Goal: Transaction & Acquisition: Book appointment/travel/reservation

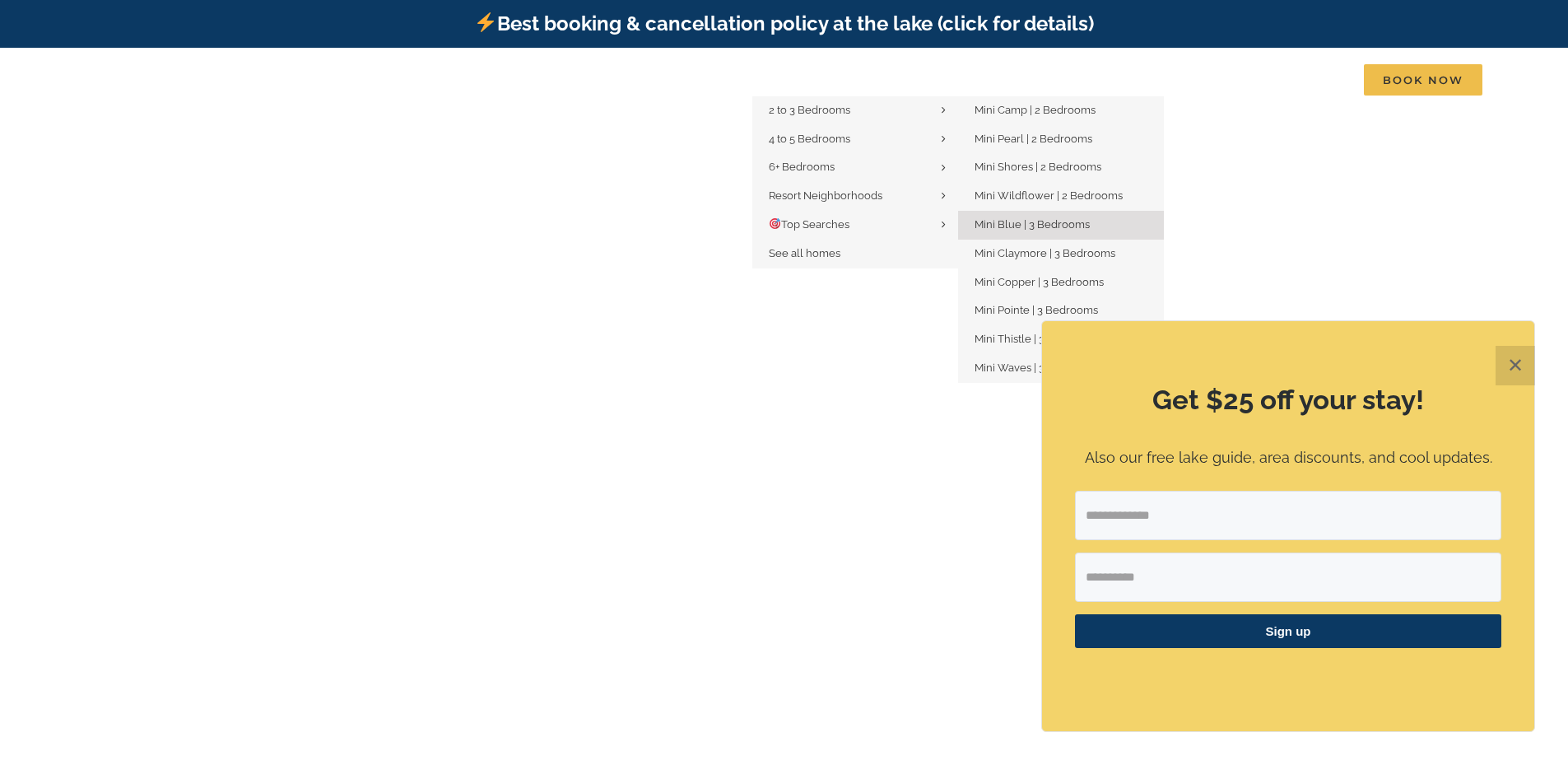
click at [1055, 232] on link "Mini Blue | 3 Bedrooms" at bounding box center [1061, 225] width 206 height 28
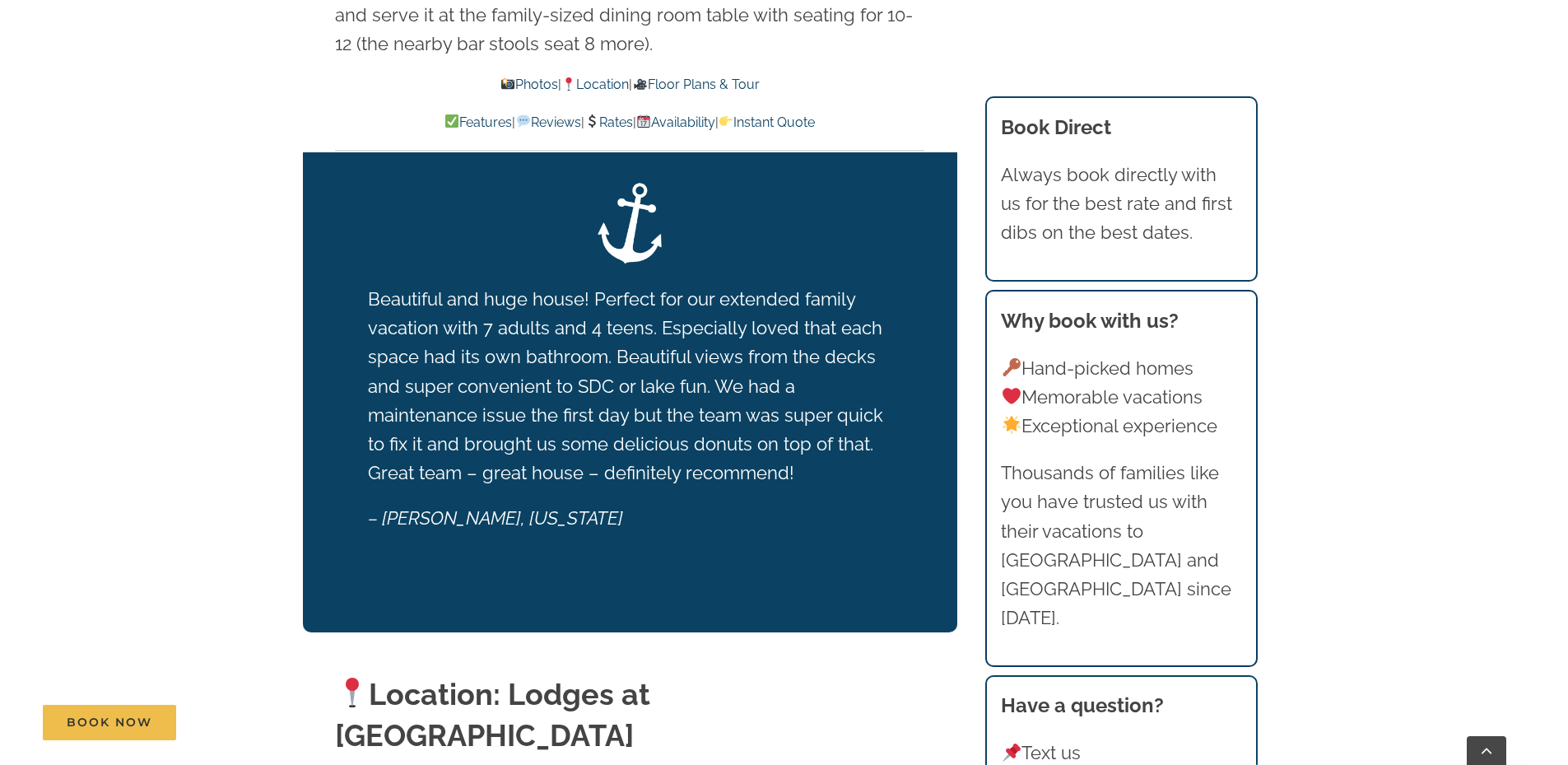
scroll to position [3457, 0]
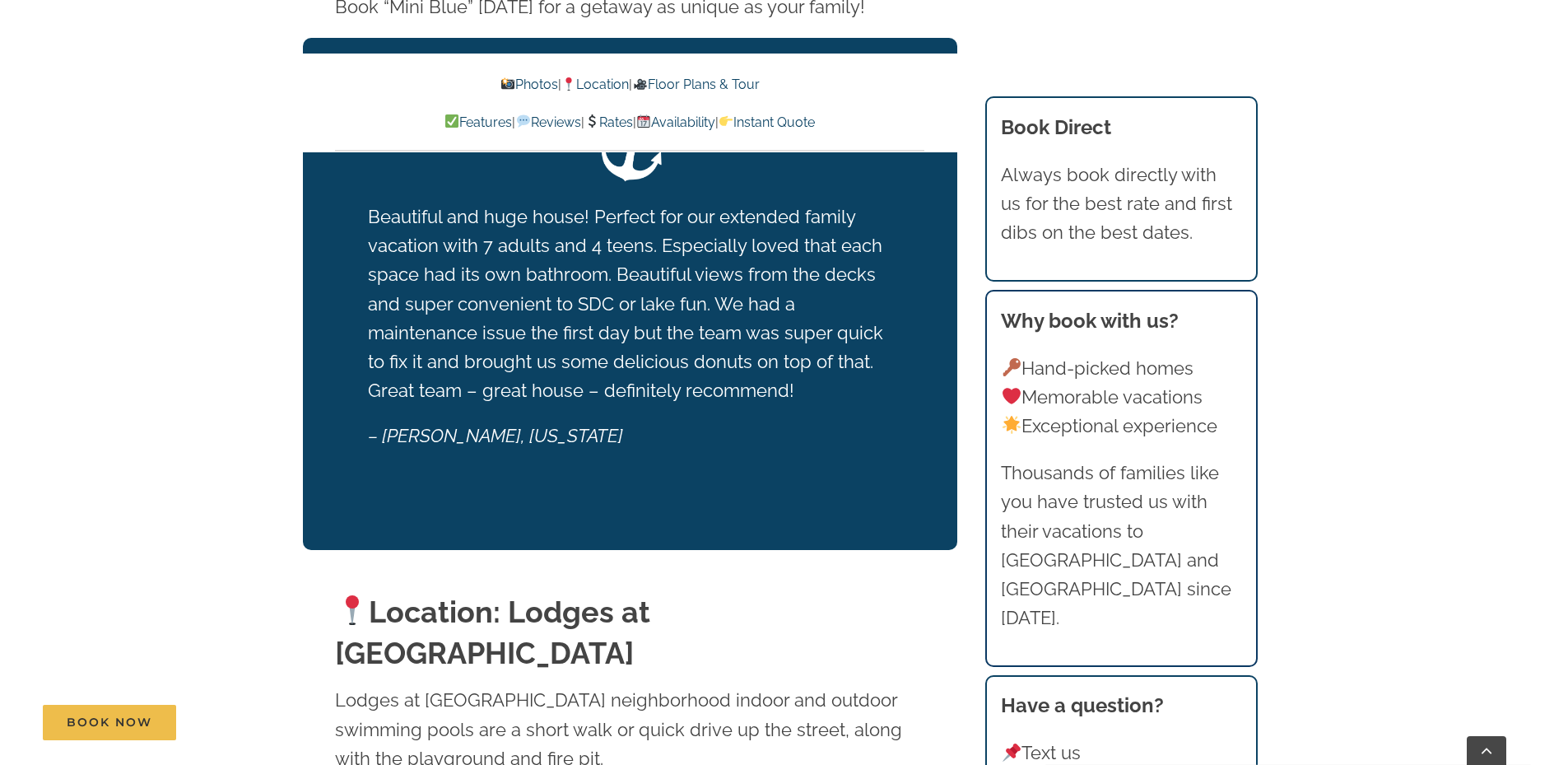
click at [506, 79] on link "Photos" at bounding box center [529, 84] width 58 height 16
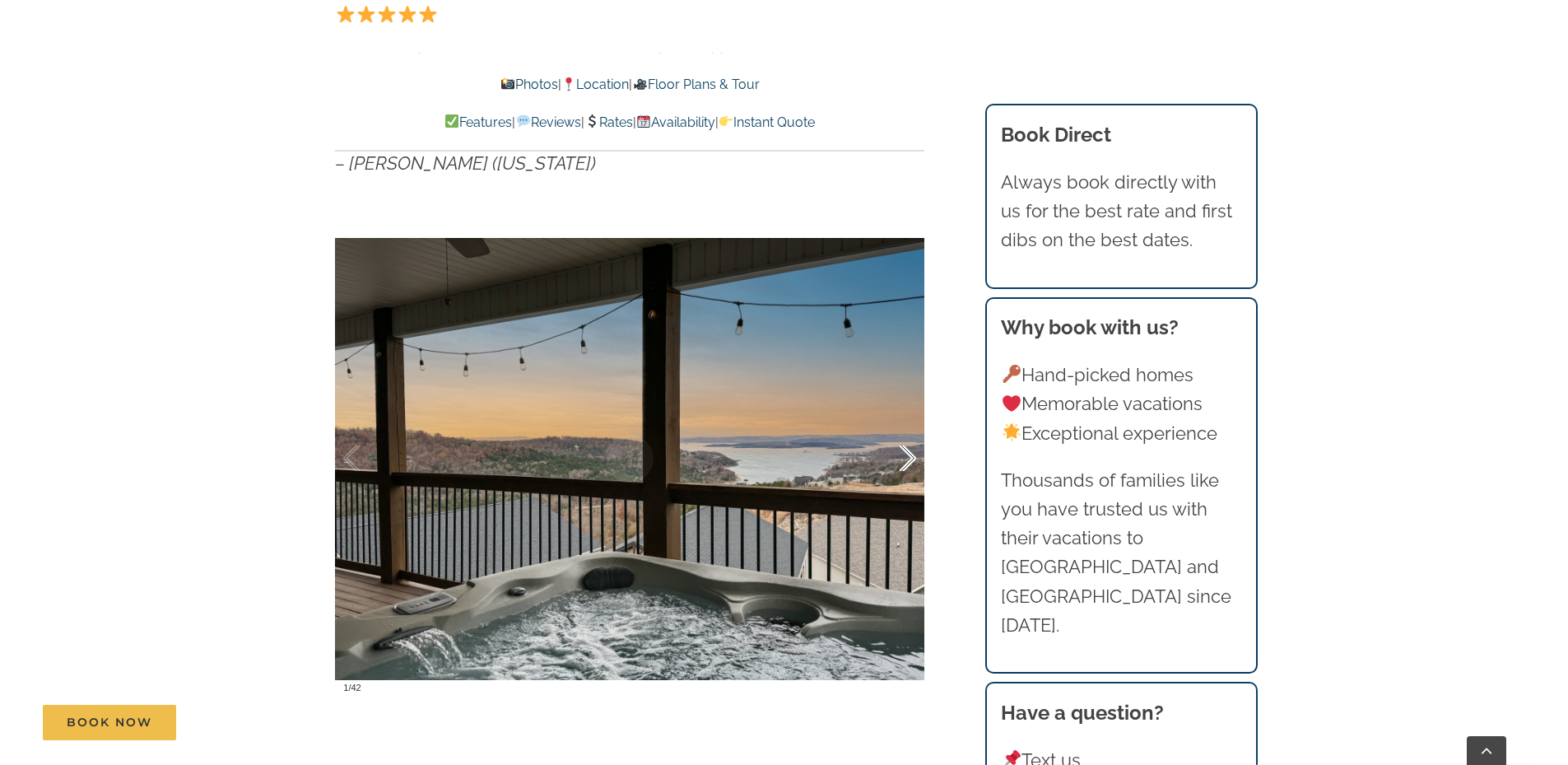
click at [913, 463] on div at bounding box center [890, 458] width 51 height 102
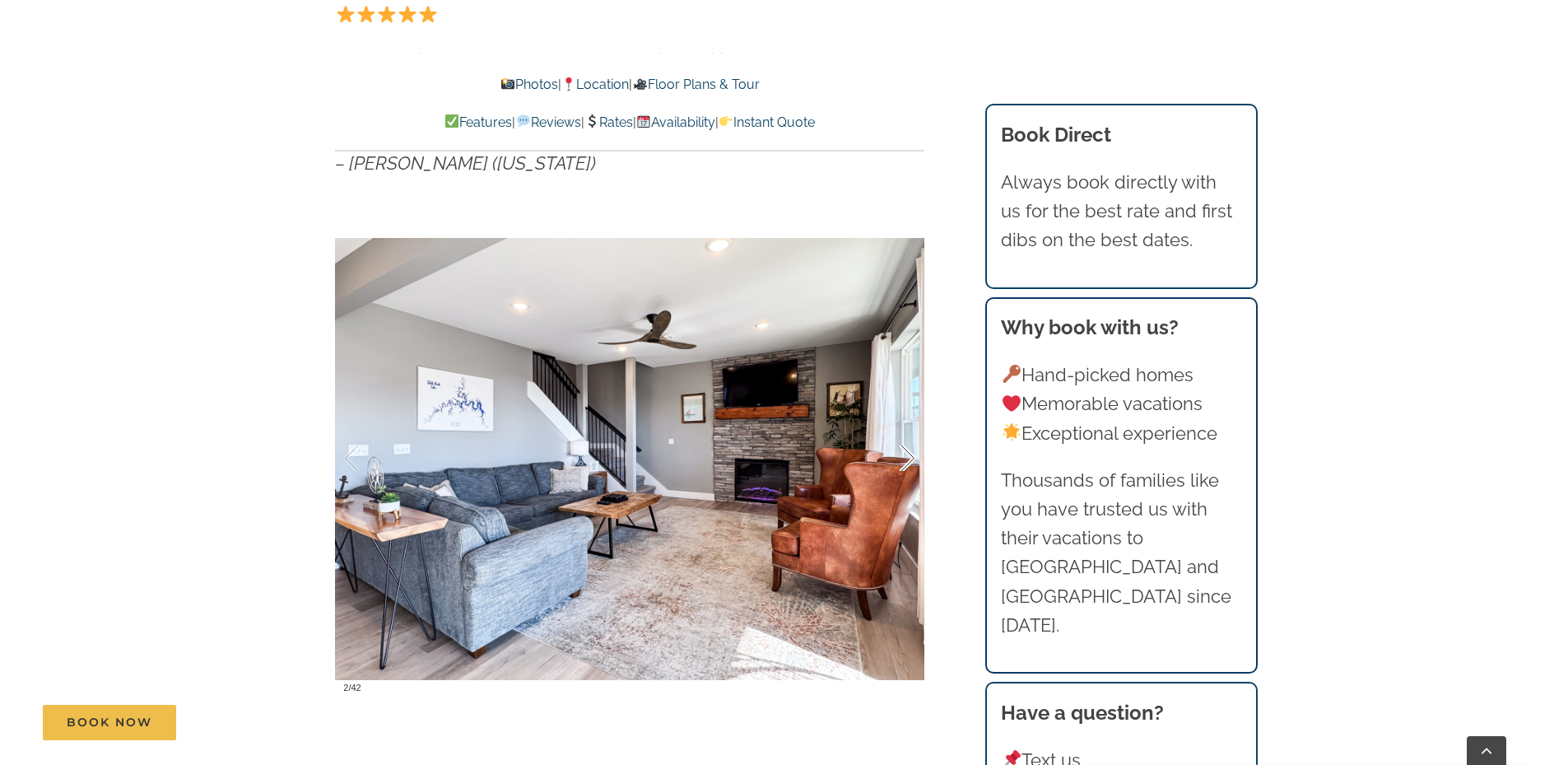
click at [913, 463] on div at bounding box center [890, 458] width 51 height 102
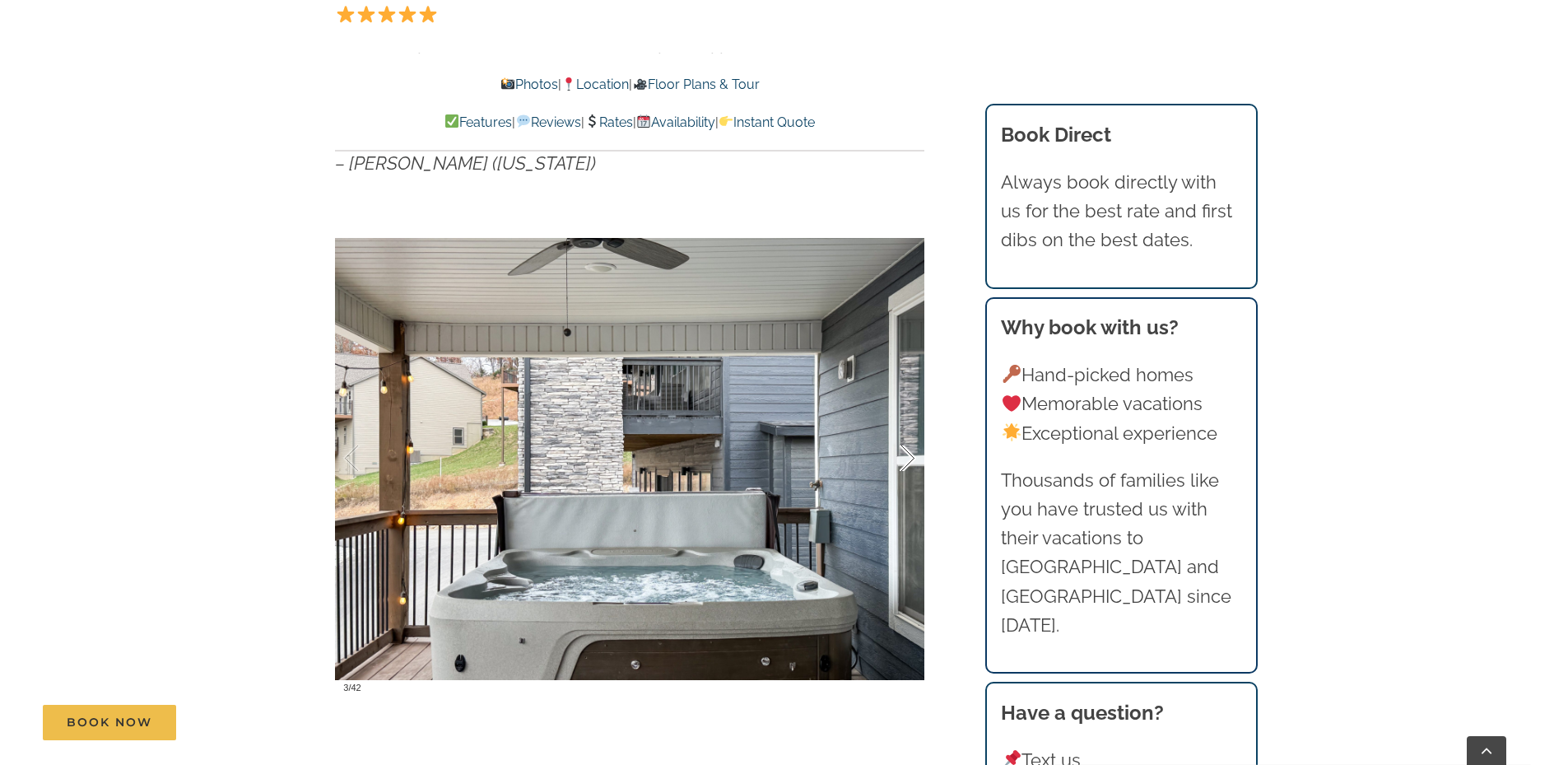
click at [904, 457] on div at bounding box center [890, 458] width 51 height 102
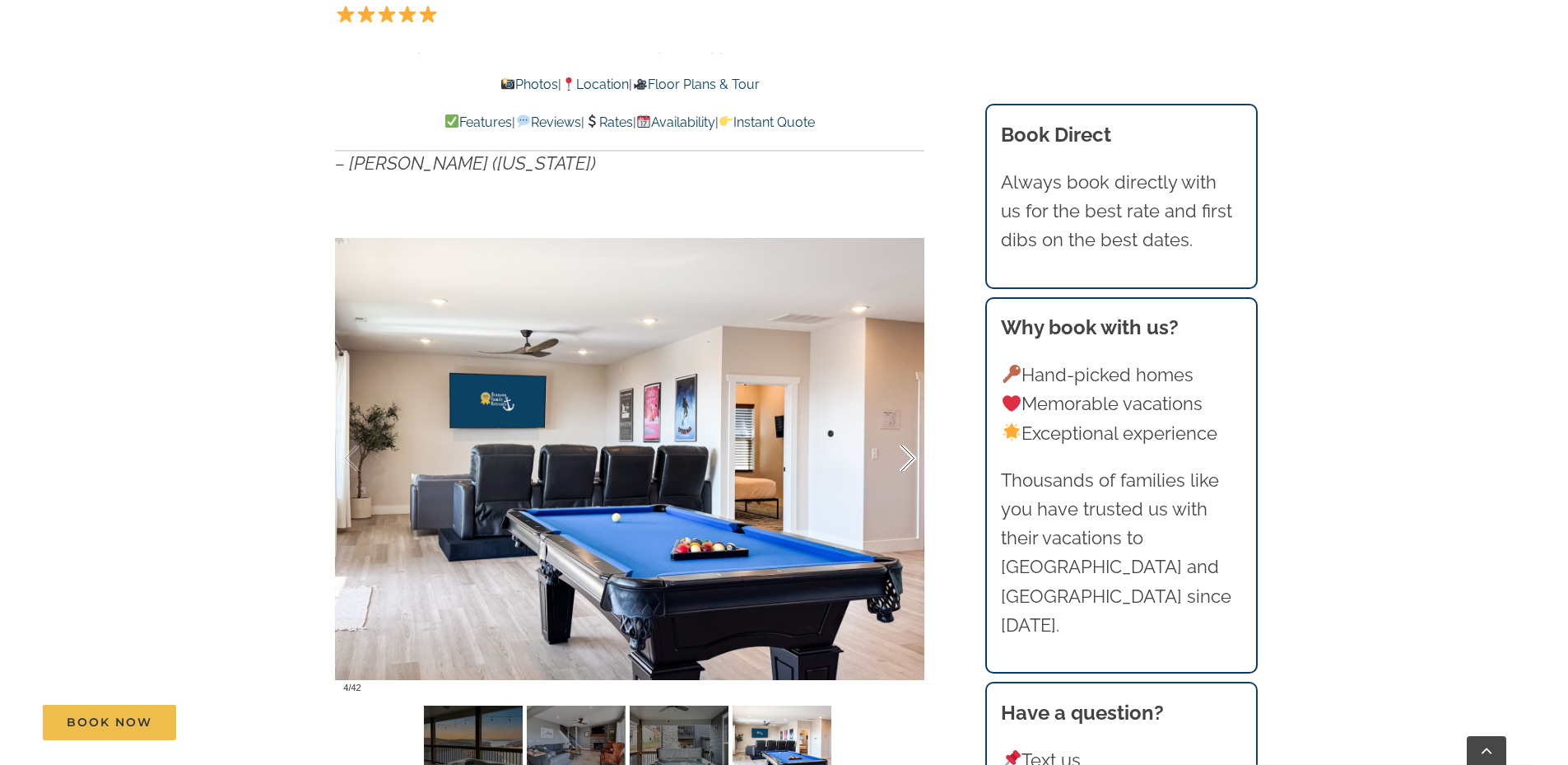
click at [905, 457] on div at bounding box center [890, 458] width 51 height 102
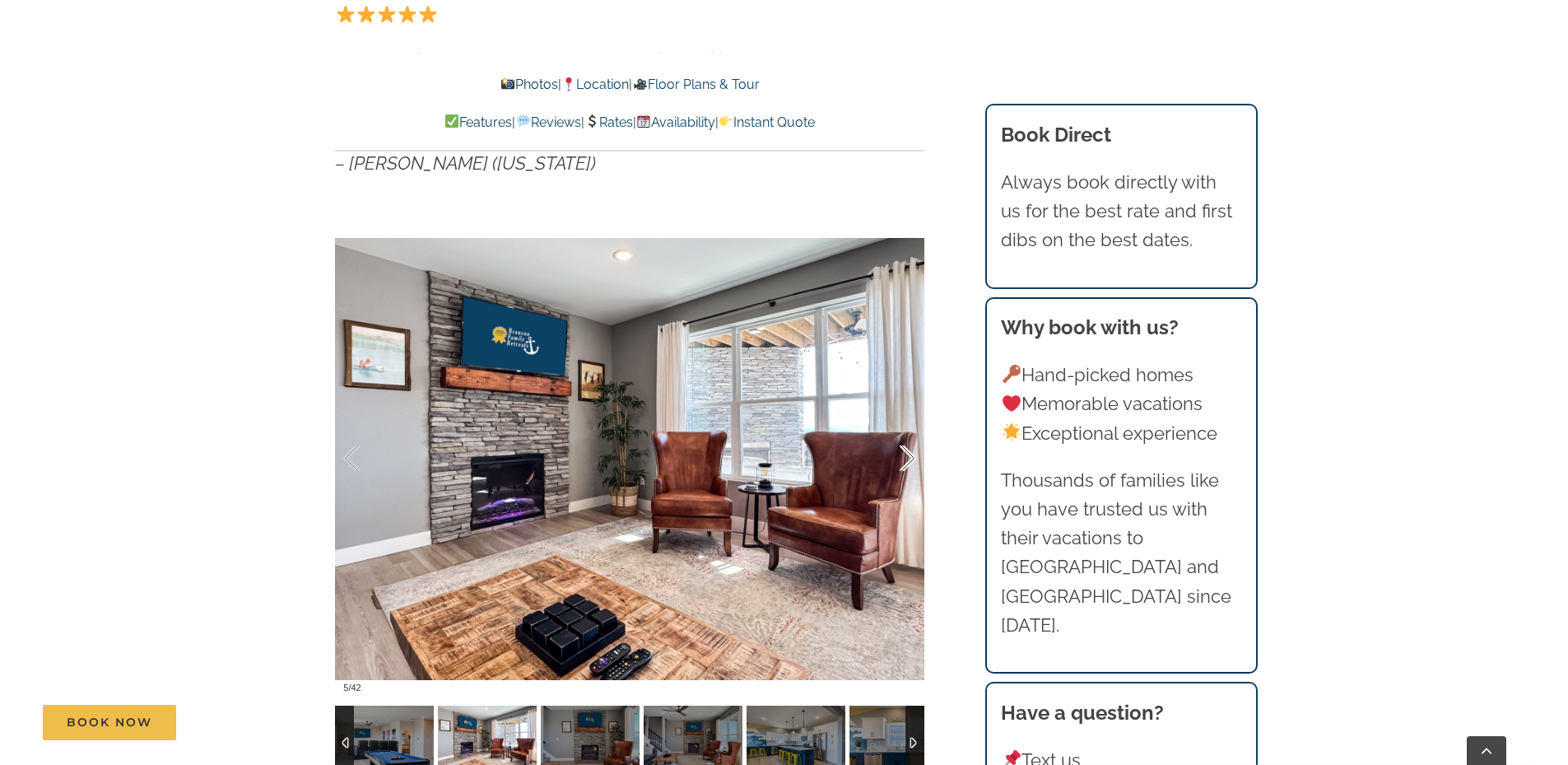
click at [905, 457] on div at bounding box center [890, 458] width 51 height 102
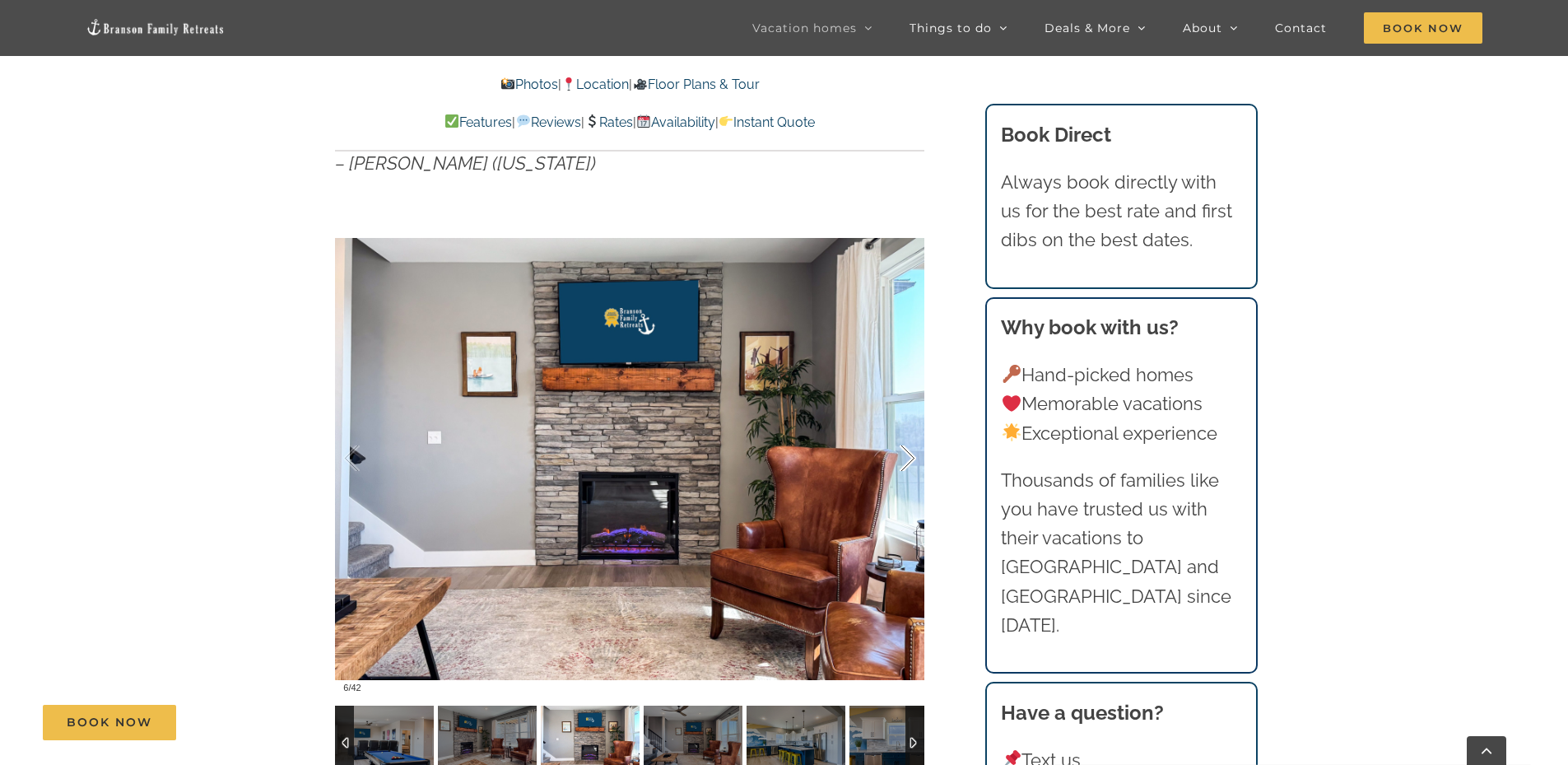
click at [905, 457] on div at bounding box center [890, 458] width 51 height 102
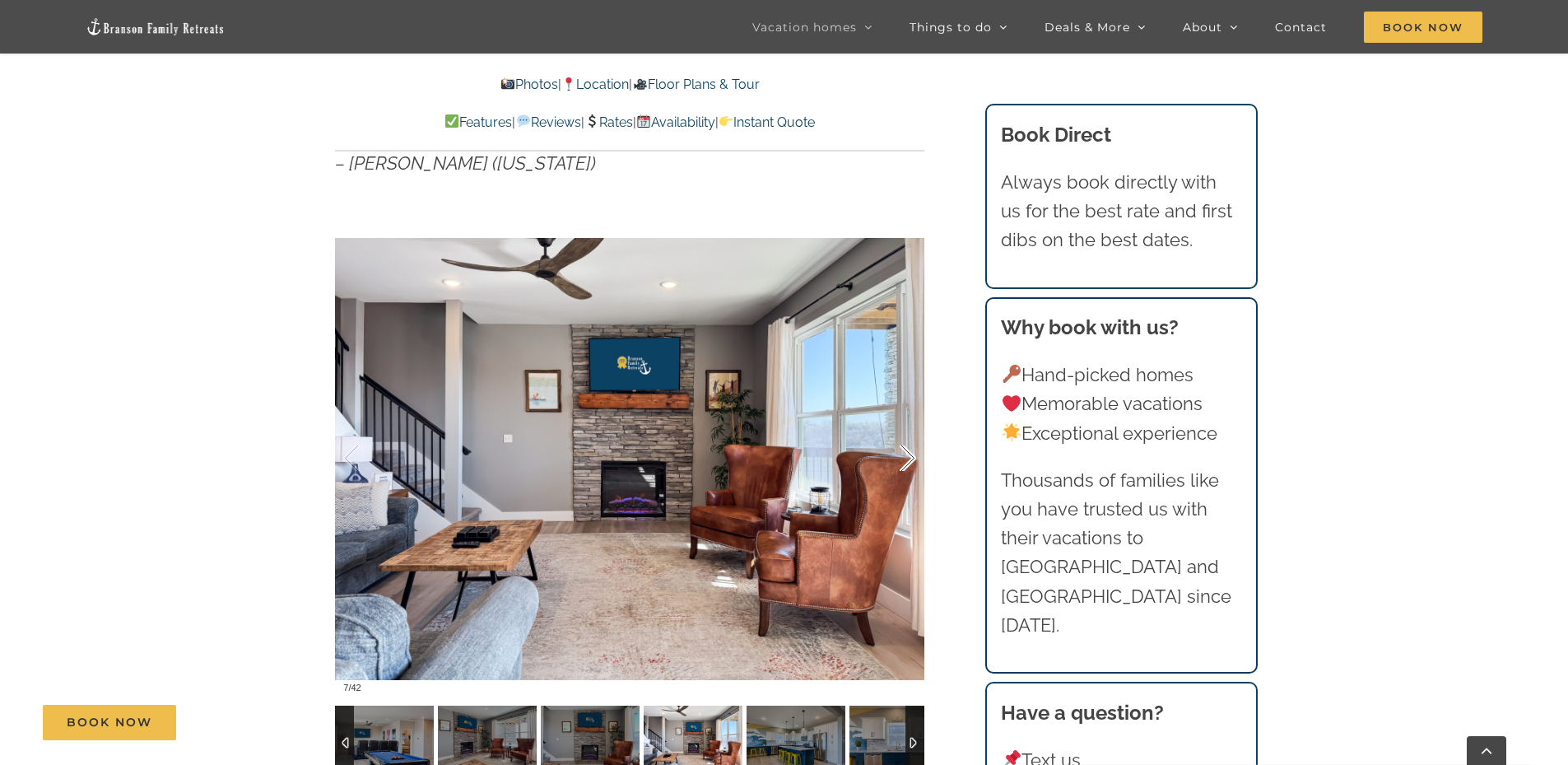
click at [905, 457] on div at bounding box center [890, 458] width 51 height 102
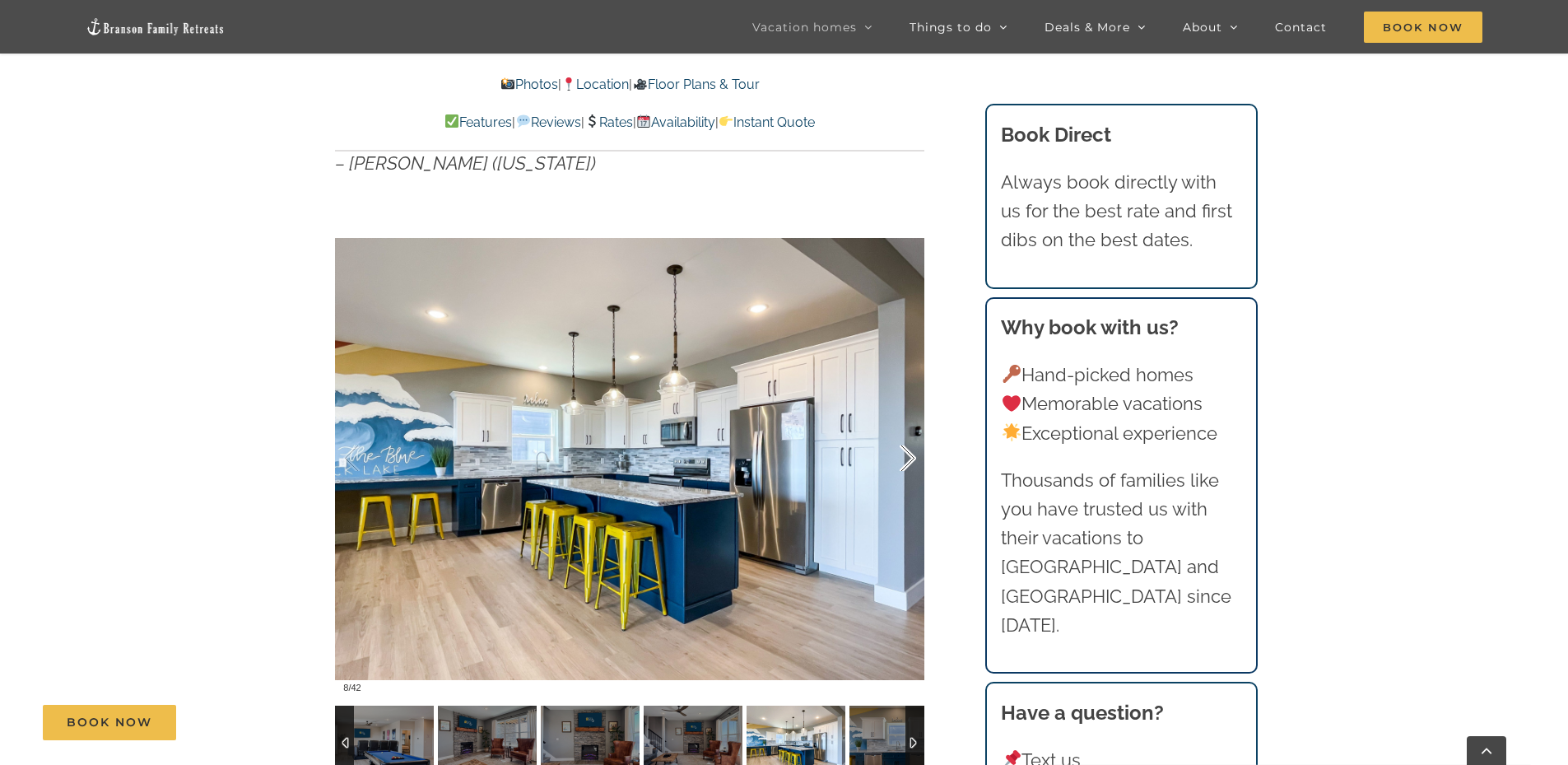
click at [905, 457] on div at bounding box center [890, 458] width 51 height 102
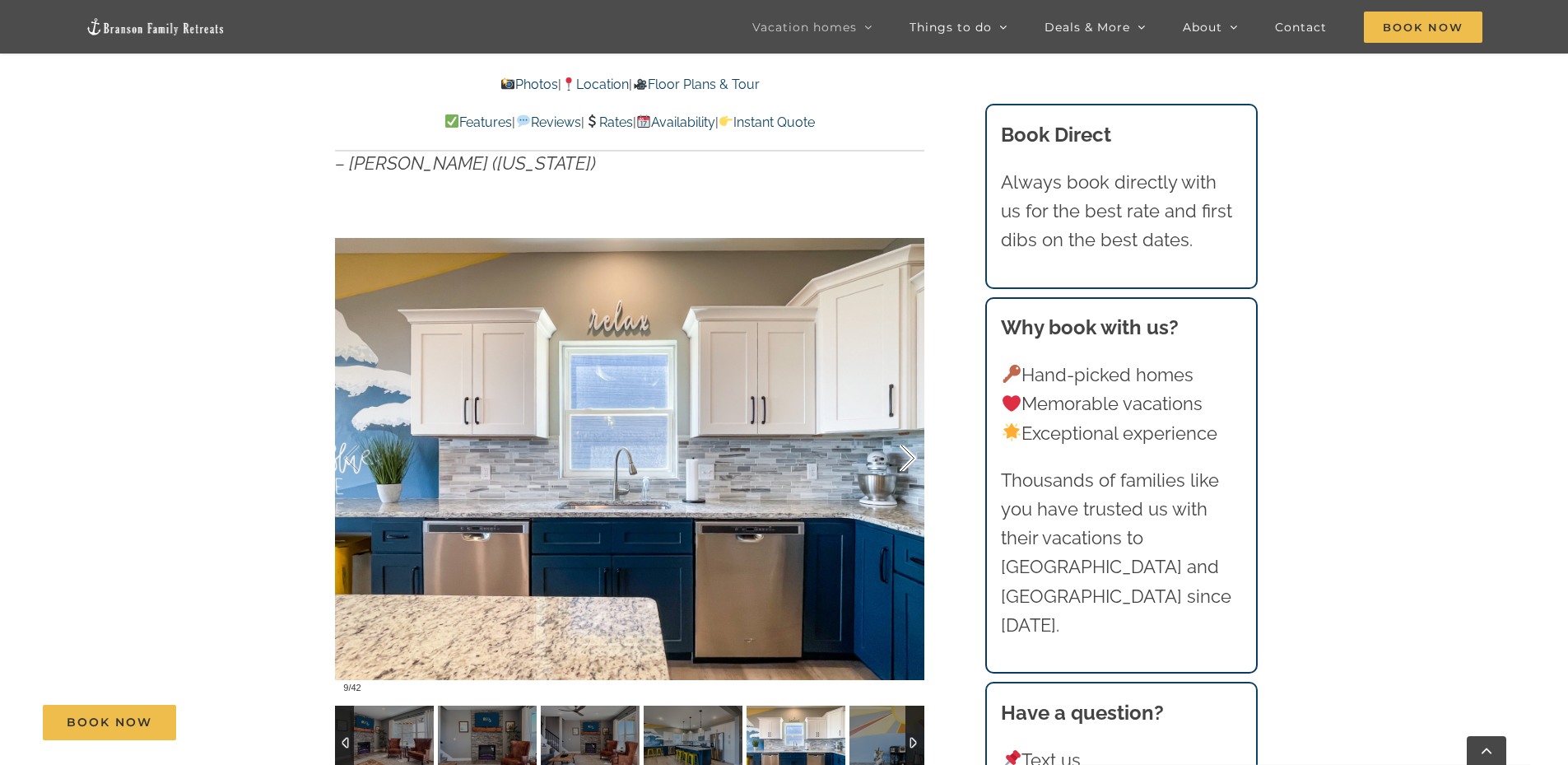
click at [905, 457] on div at bounding box center [890, 458] width 51 height 102
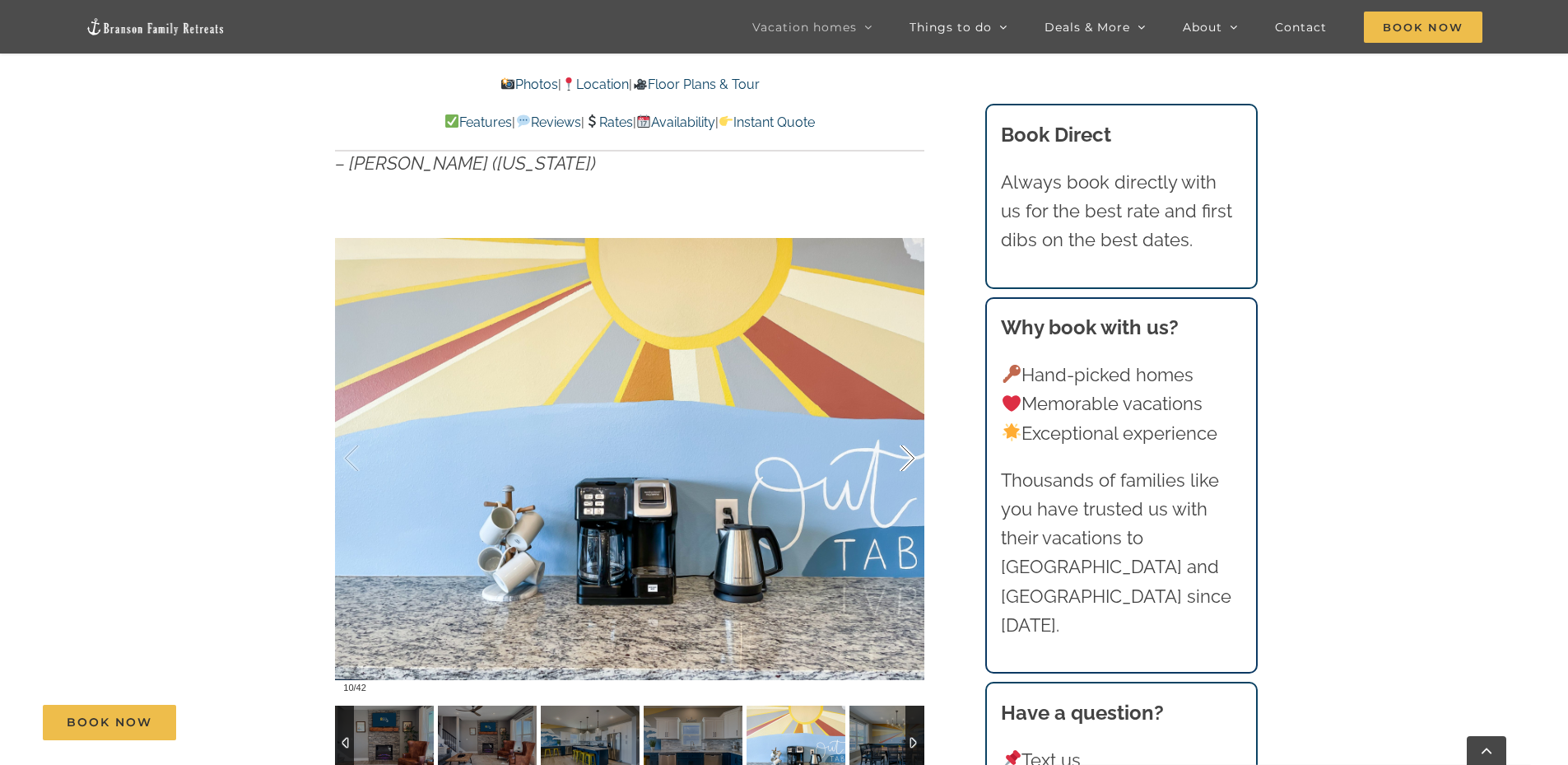
click at [905, 457] on div at bounding box center [890, 458] width 51 height 102
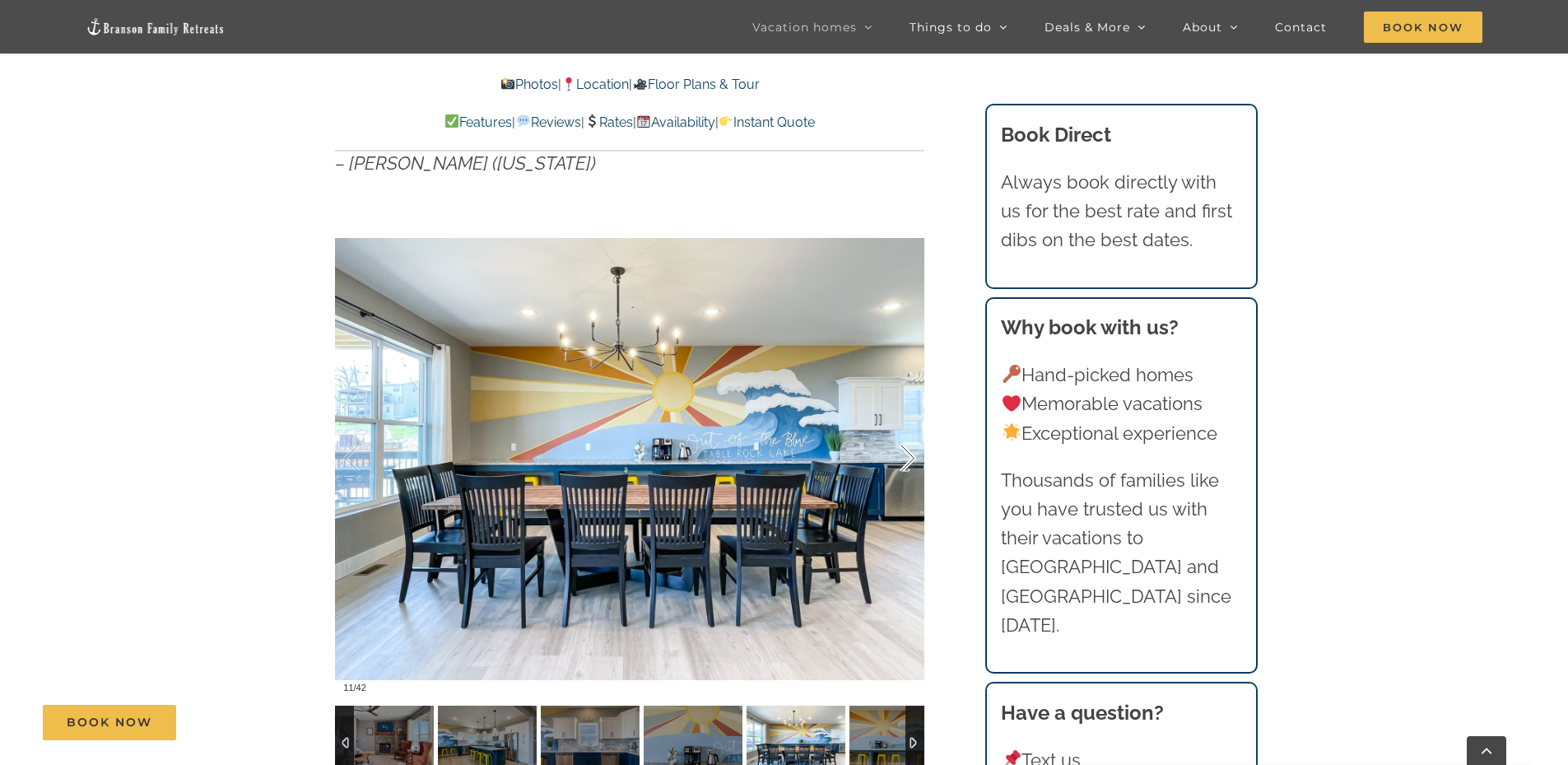
click at [905, 457] on div at bounding box center [890, 458] width 51 height 102
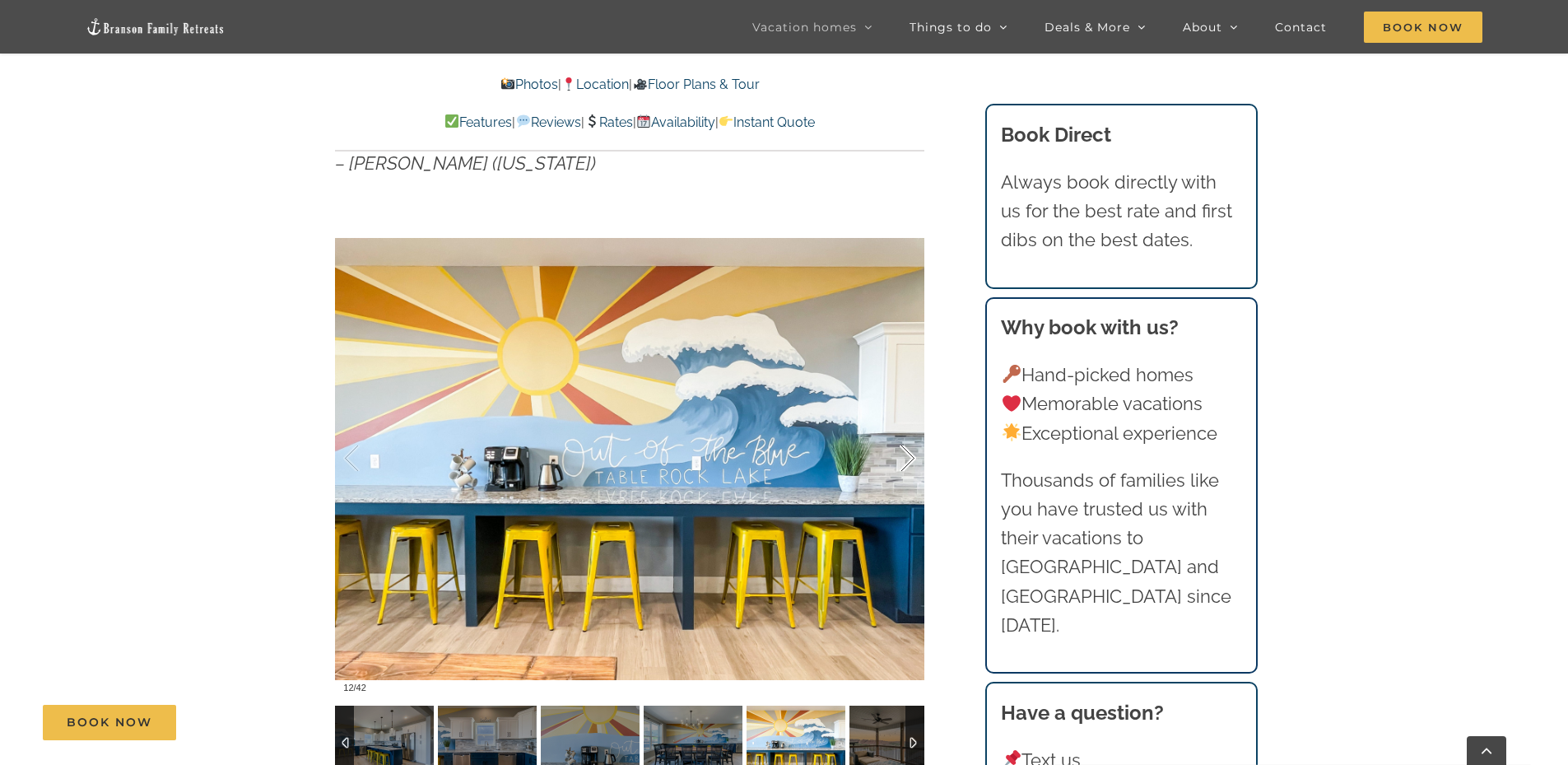
click at [905, 457] on div at bounding box center [890, 458] width 51 height 102
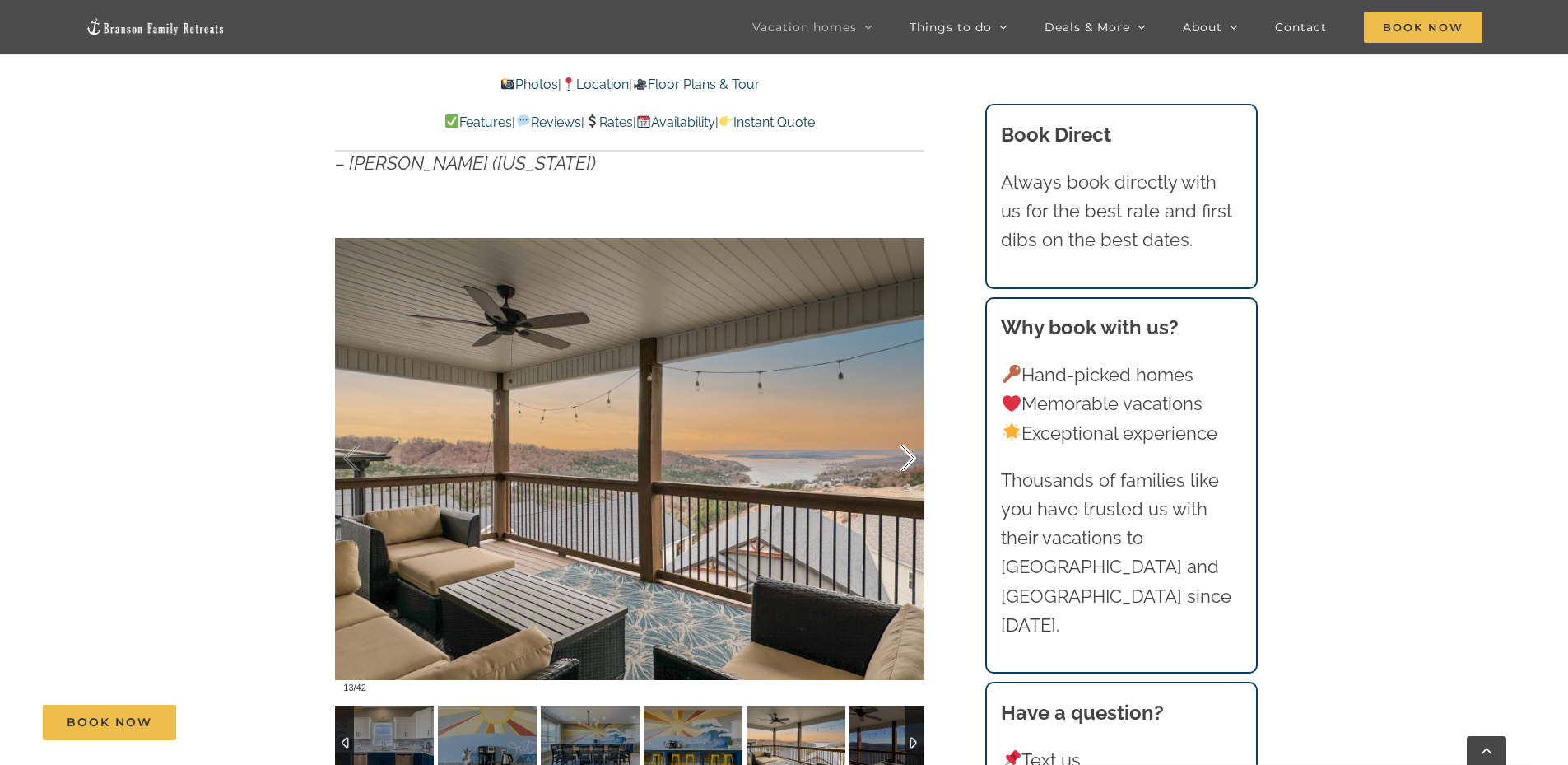
click at [905, 457] on div at bounding box center [890, 458] width 51 height 102
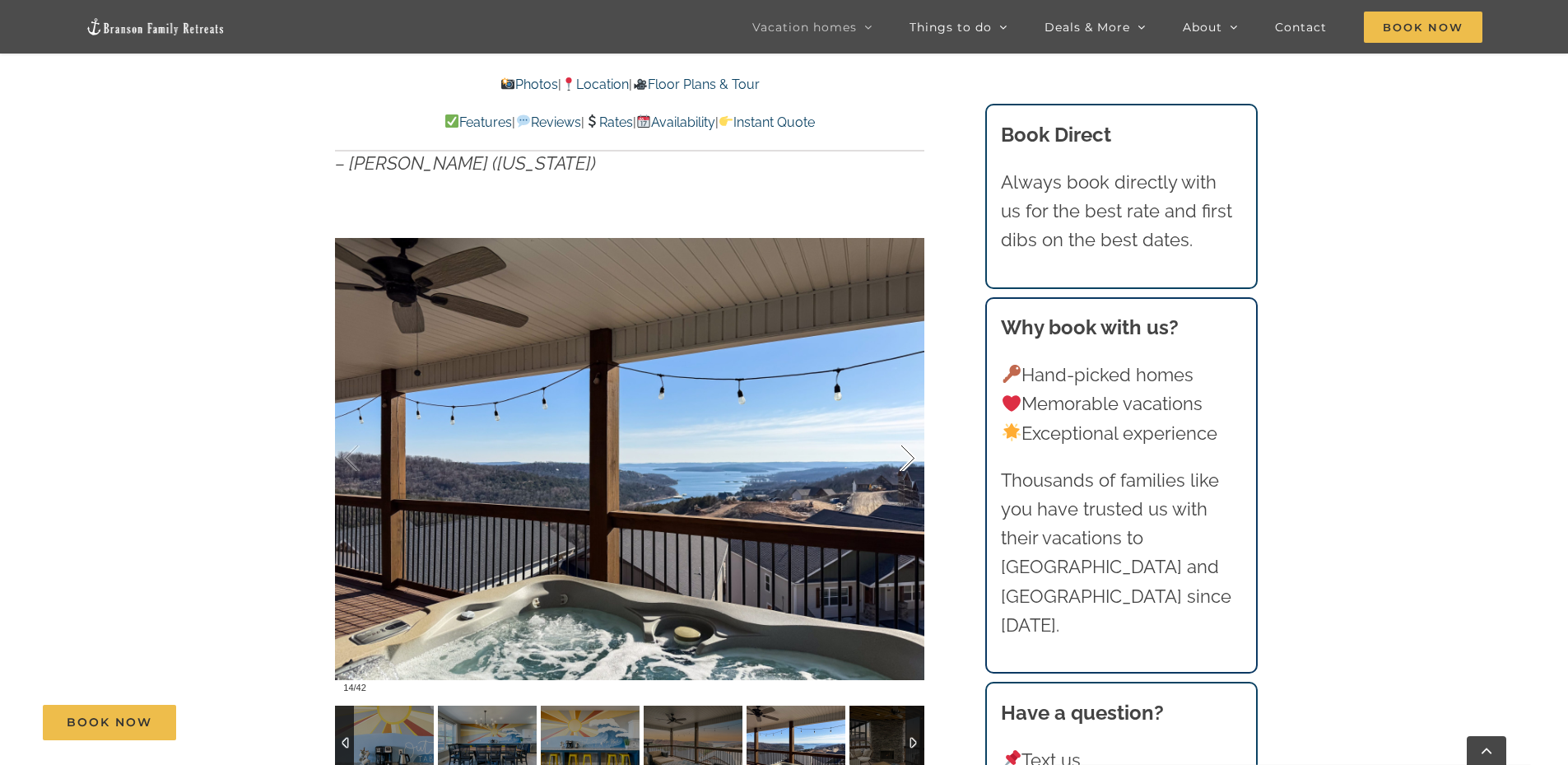
click at [905, 457] on div at bounding box center [890, 458] width 51 height 102
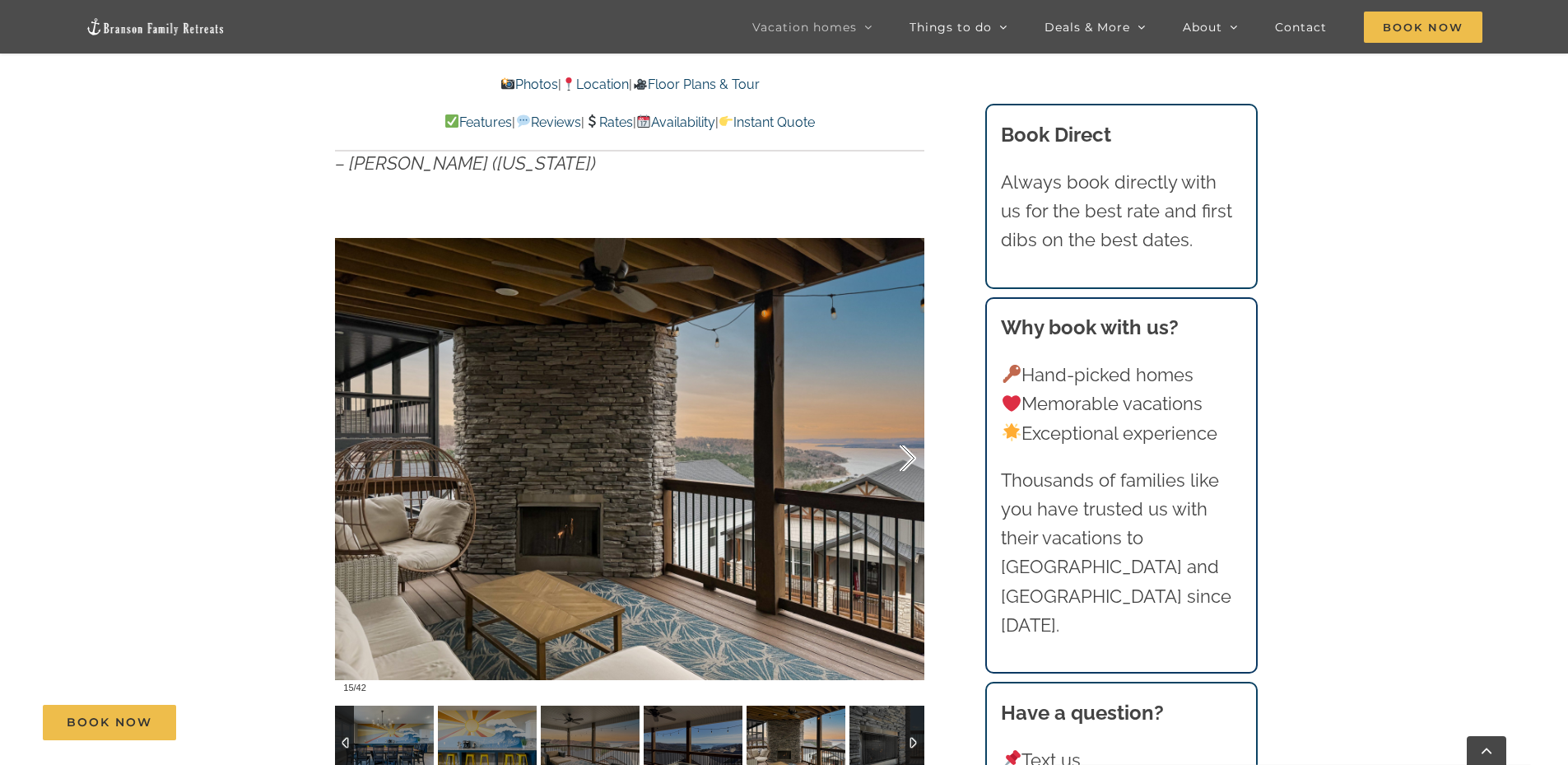
click at [905, 457] on div at bounding box center [890, 458] width 51 height 102
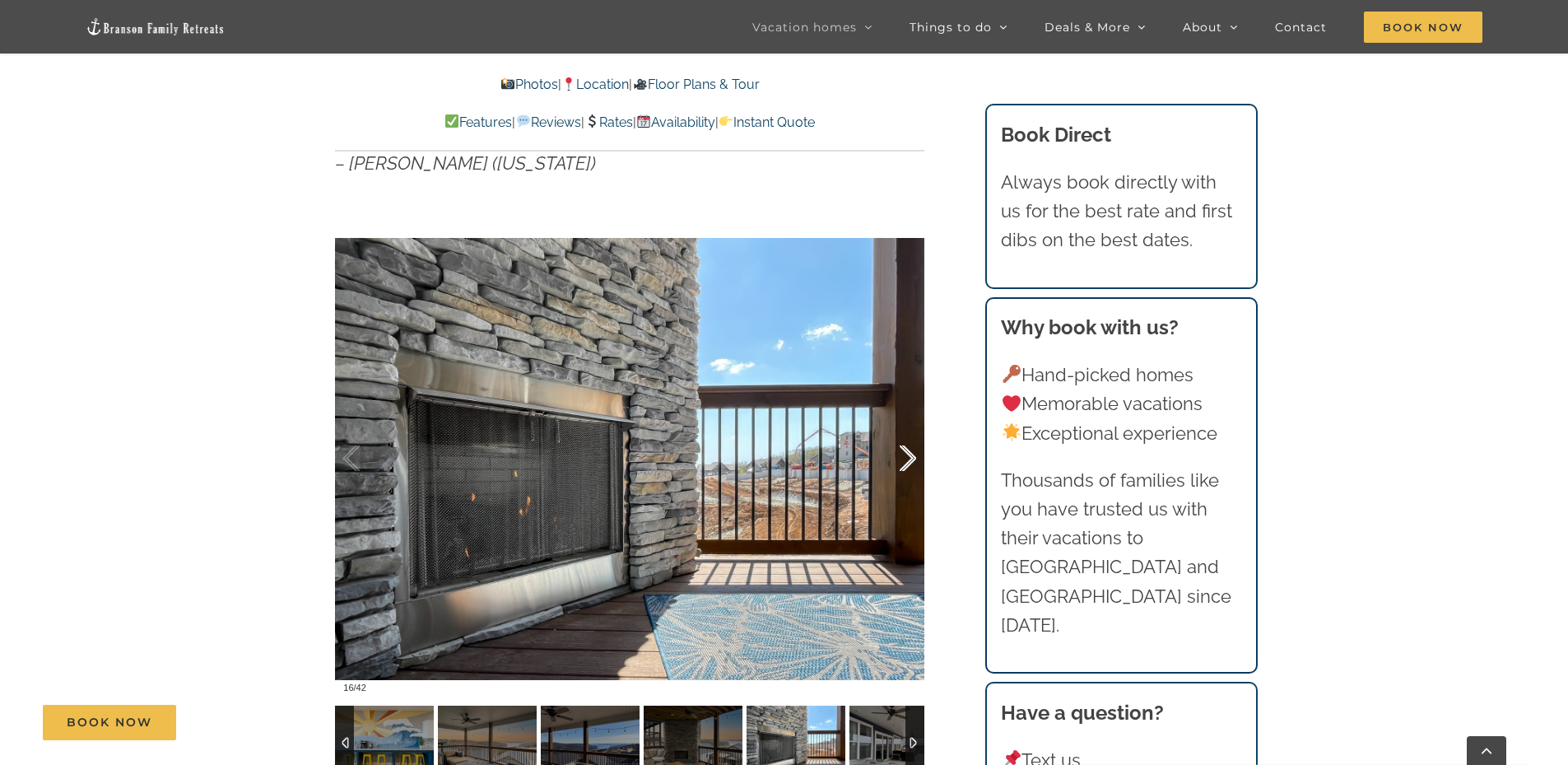
click at [905, 457] on div at bounding box center [890, 458] width 51 height 102
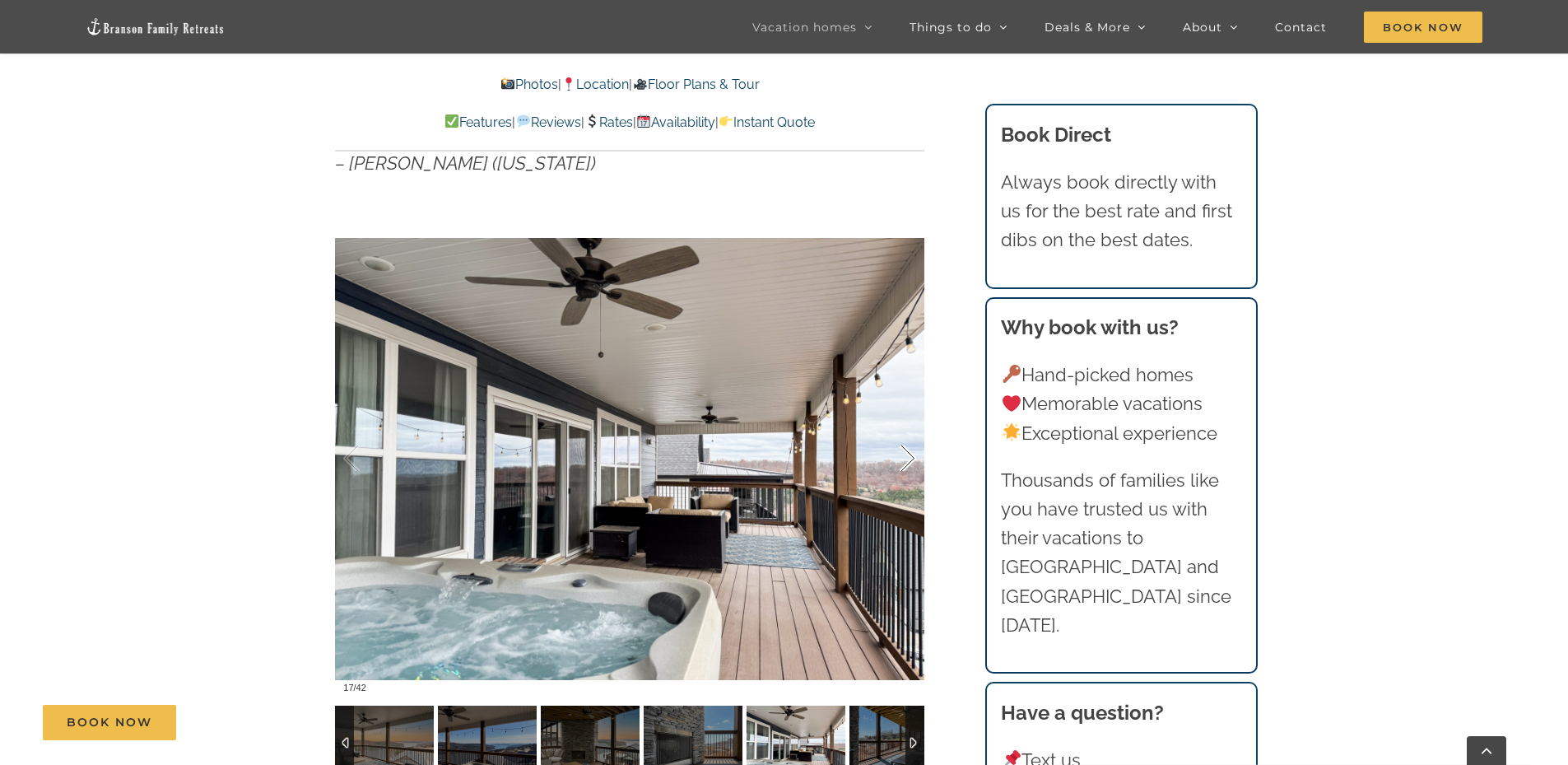
click at [905, 457] on div at bounding box center [890, 458] width 51 height 102
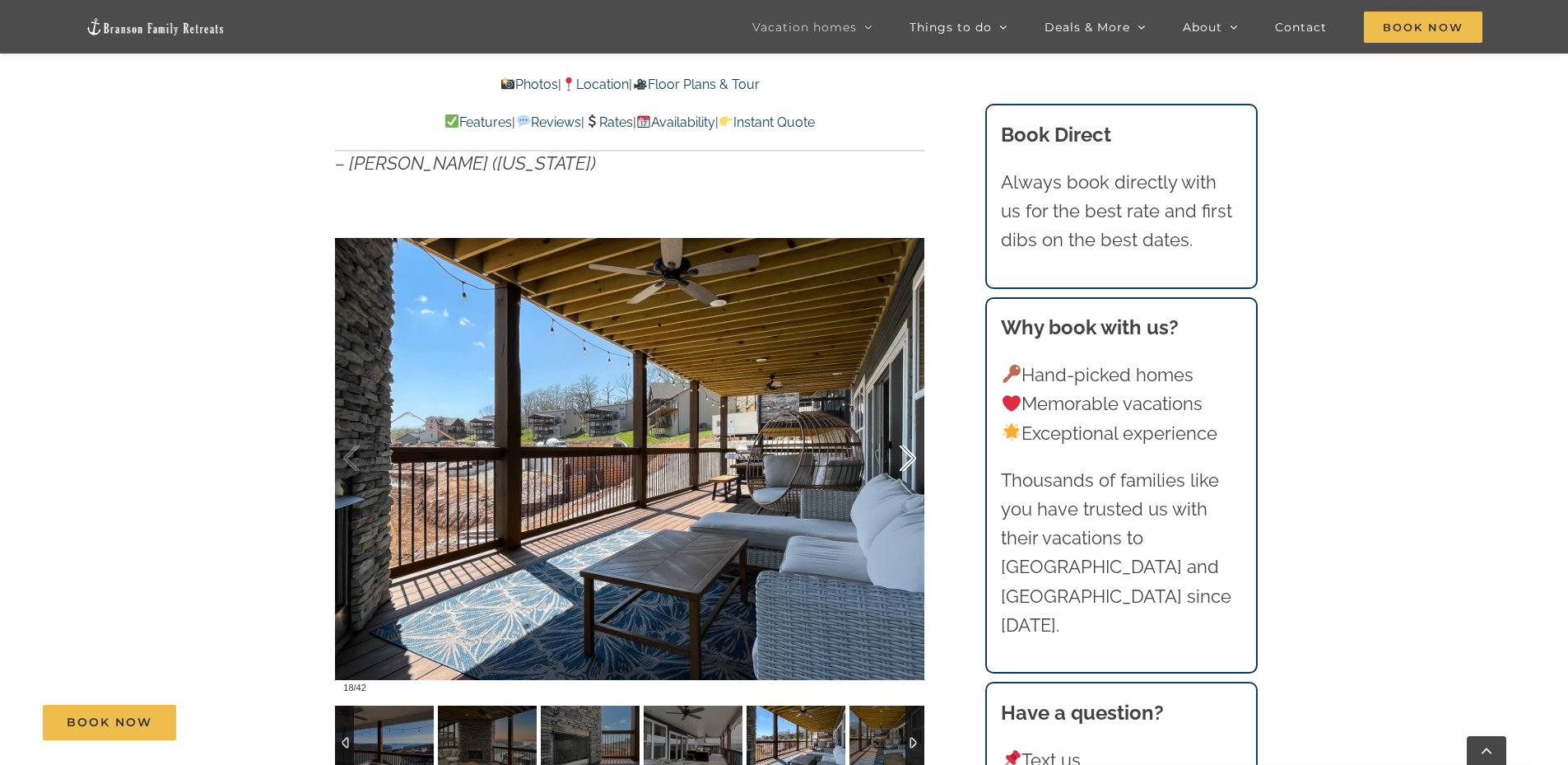
click at [905, 457] on div at bounding box center [890, 458] width 51 height 102
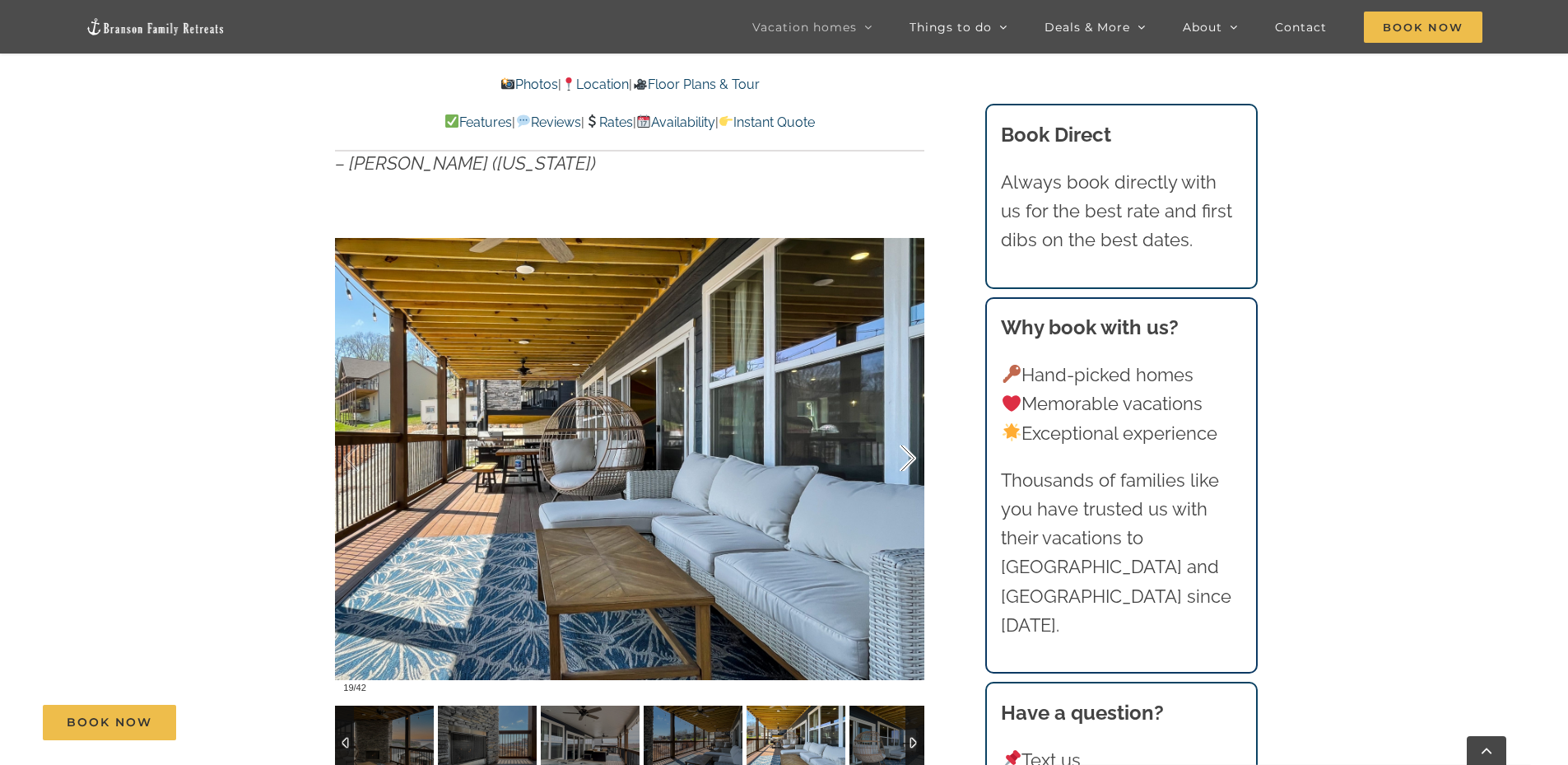
click at [898, 457] on div at bounding box center [890, 458] width 51 height 102
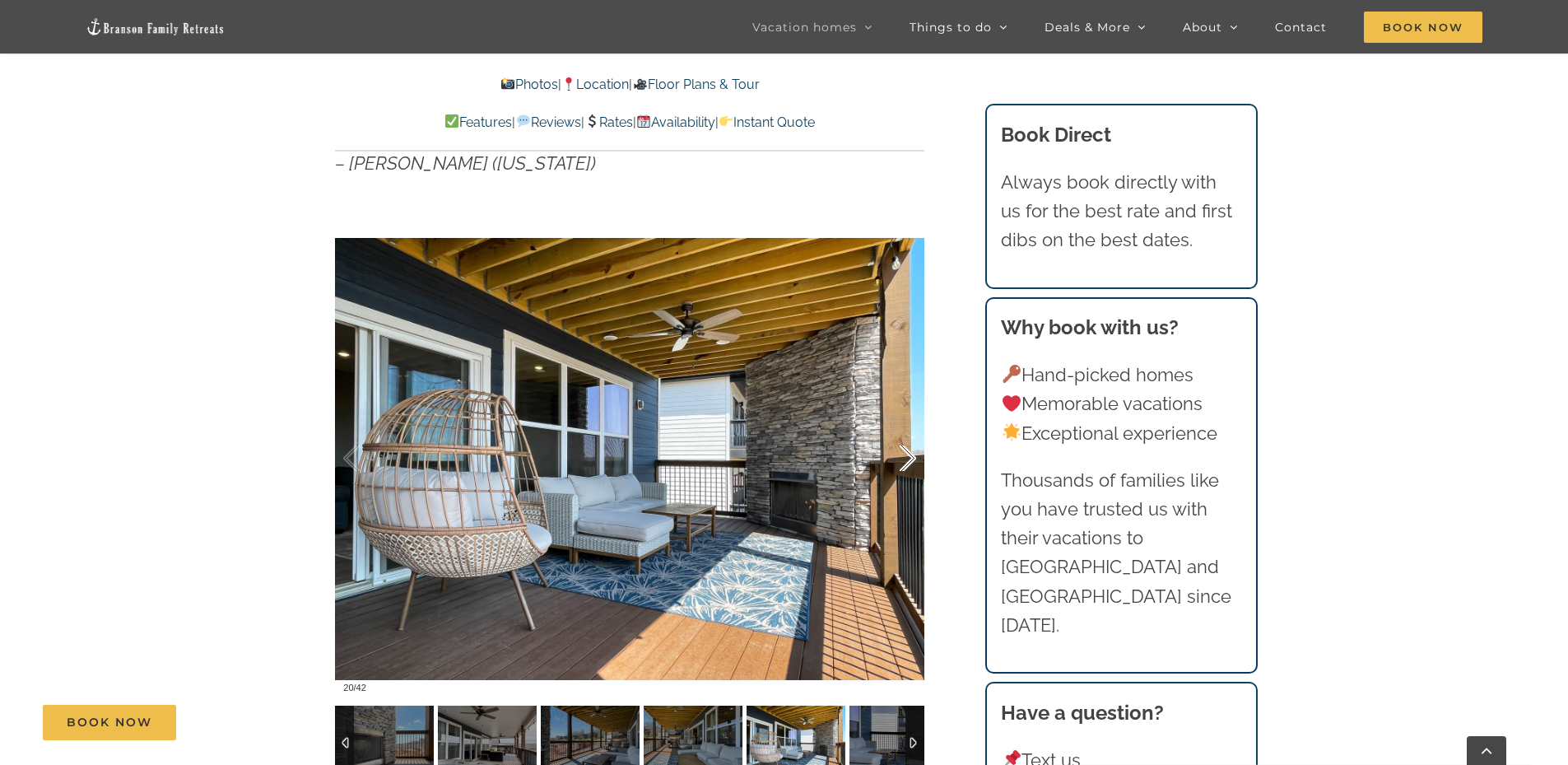
click at [903, 457] on div at bounding box center [890, 458] width 51 height 102
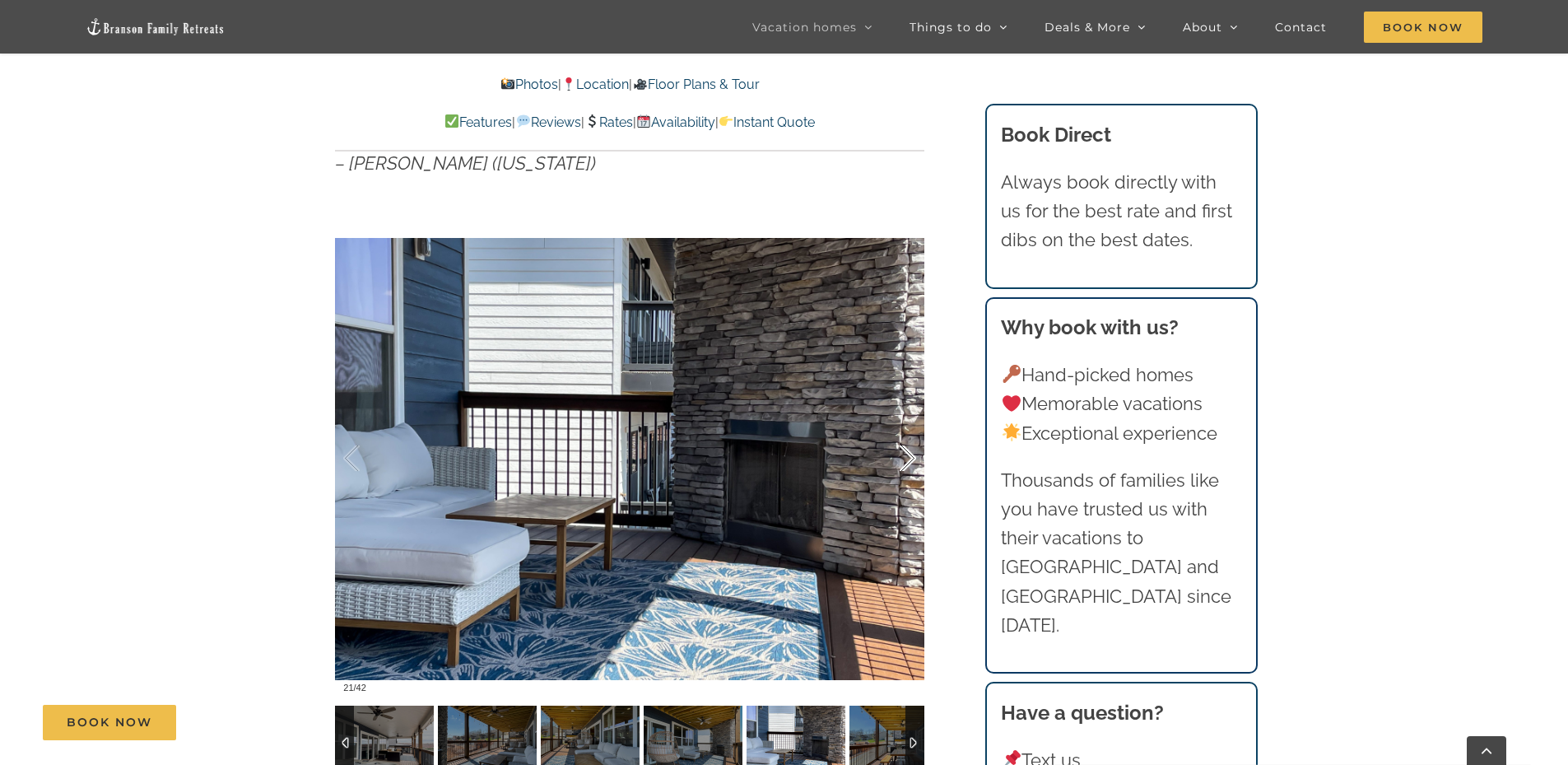
click at [903, 457] on div at bounding box center [890, 458] width 51 height 102
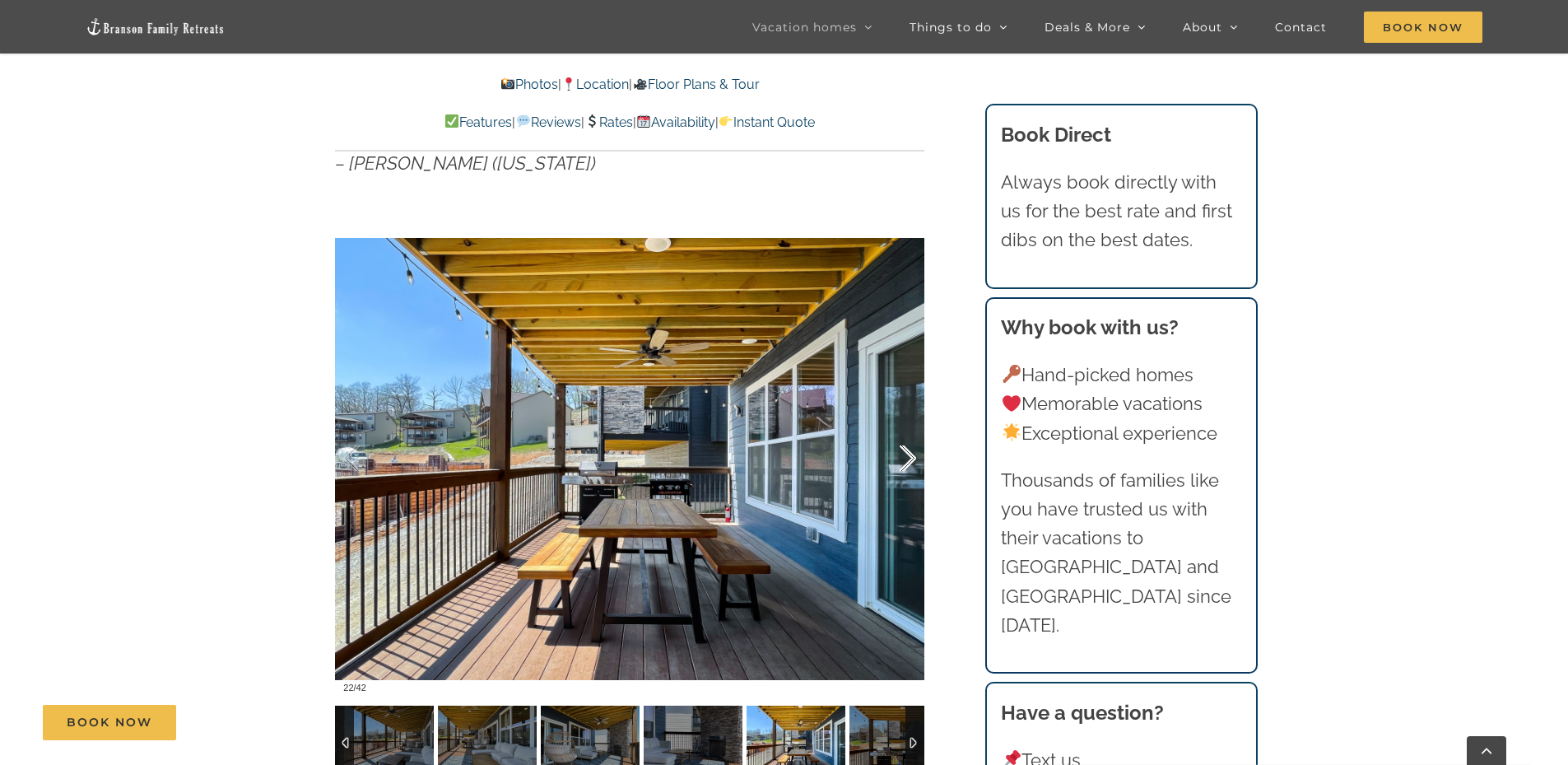
click at [903, 457] on div at bounding box center [890, 458] width 51 height 102
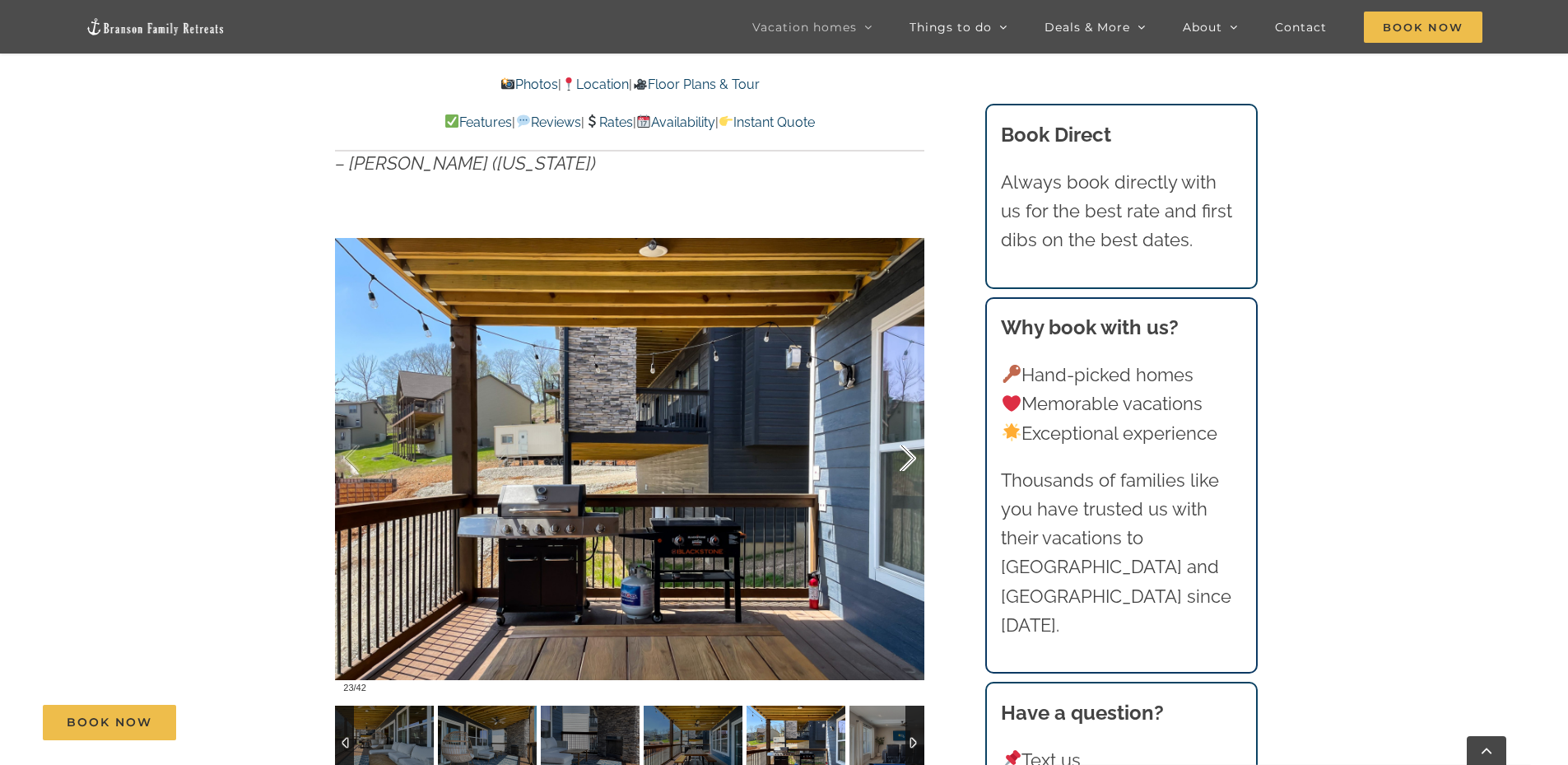
click at [903, 457] on div at bounding box center [890, 458] width 51 height 102
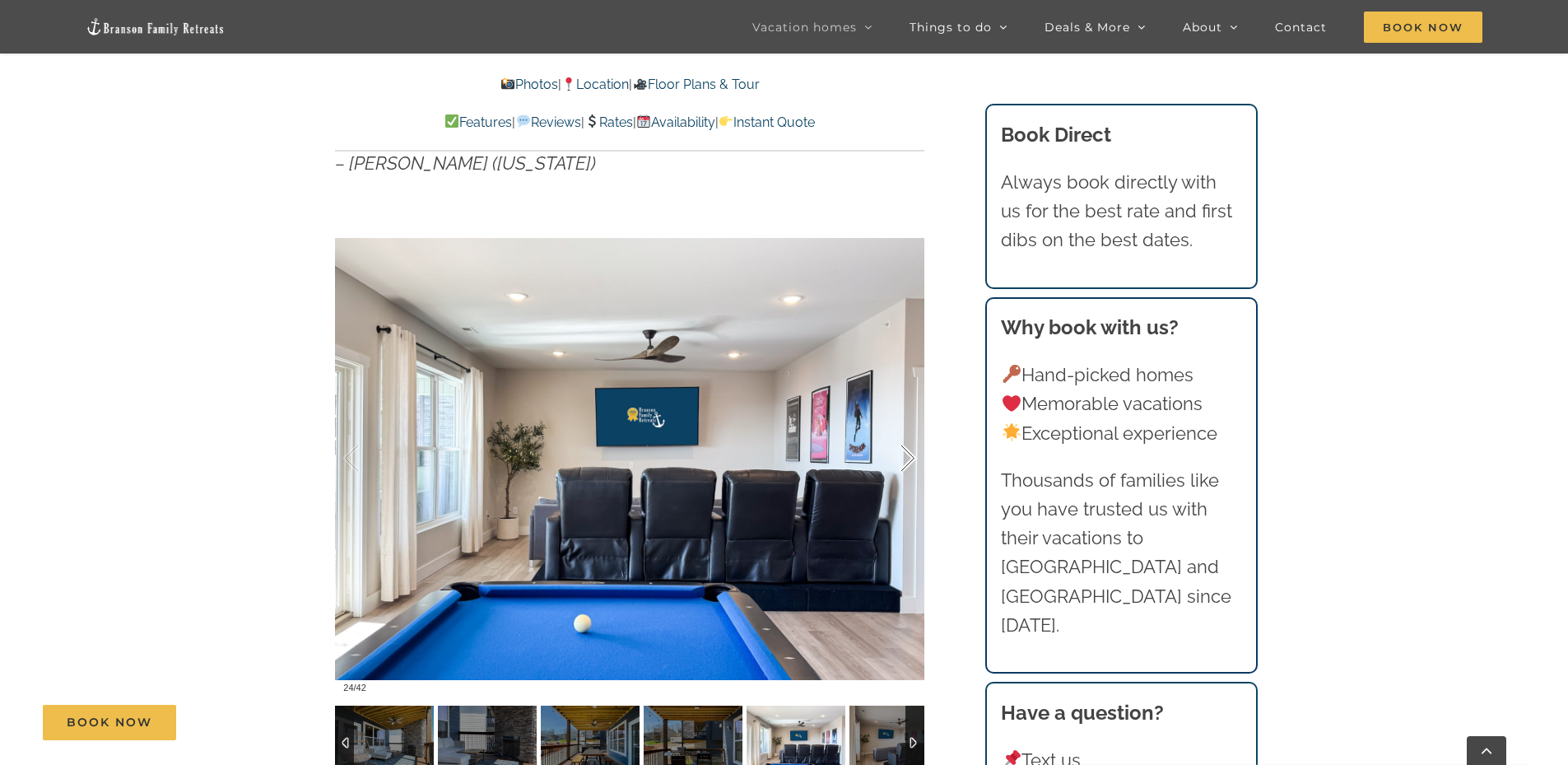
click at [904, 457] on div at bounding box center [890, 458] width 51 height 102
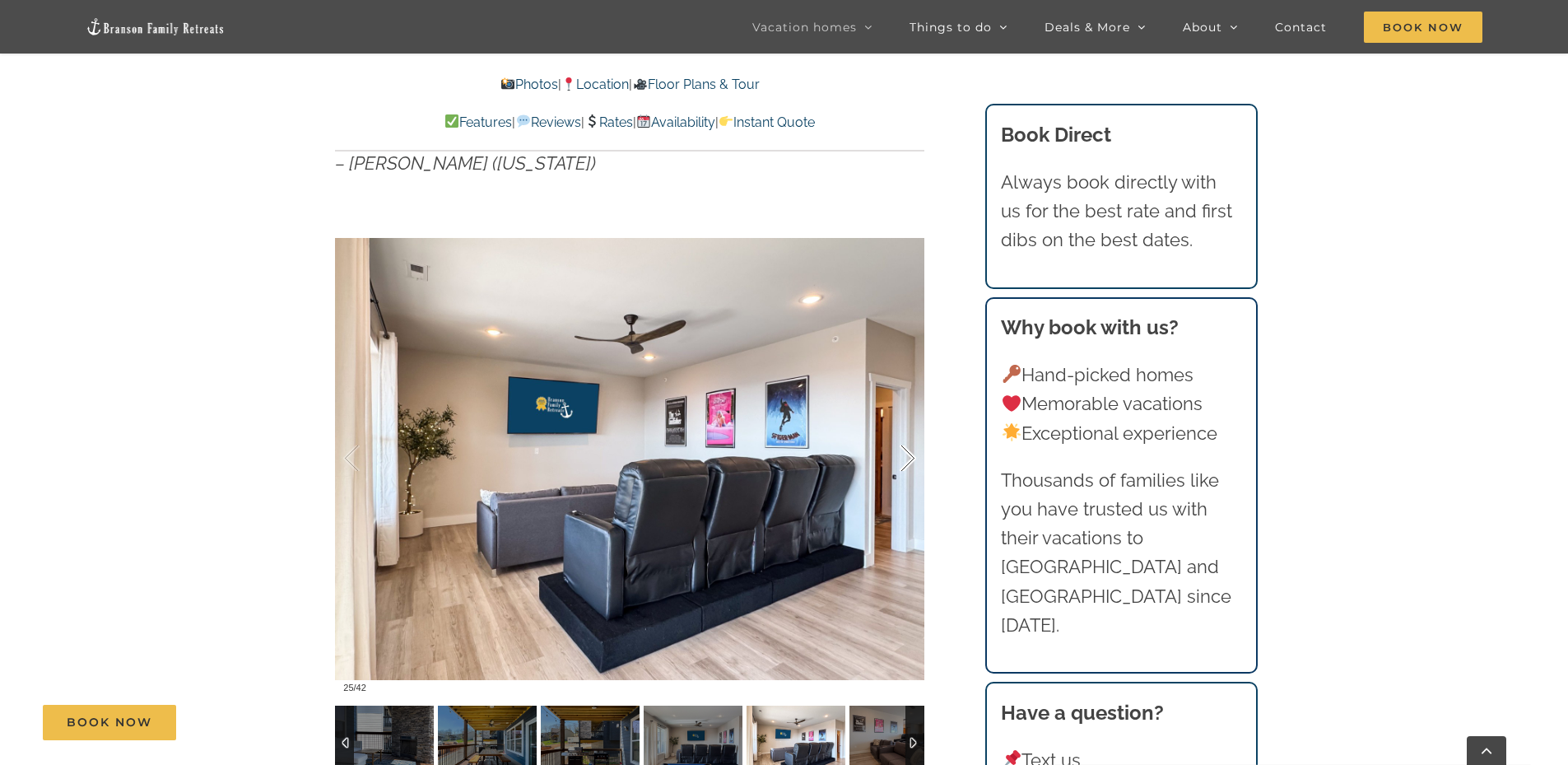
click at [904, 457] on div at bounding box center [890, 458] width 51 height 102
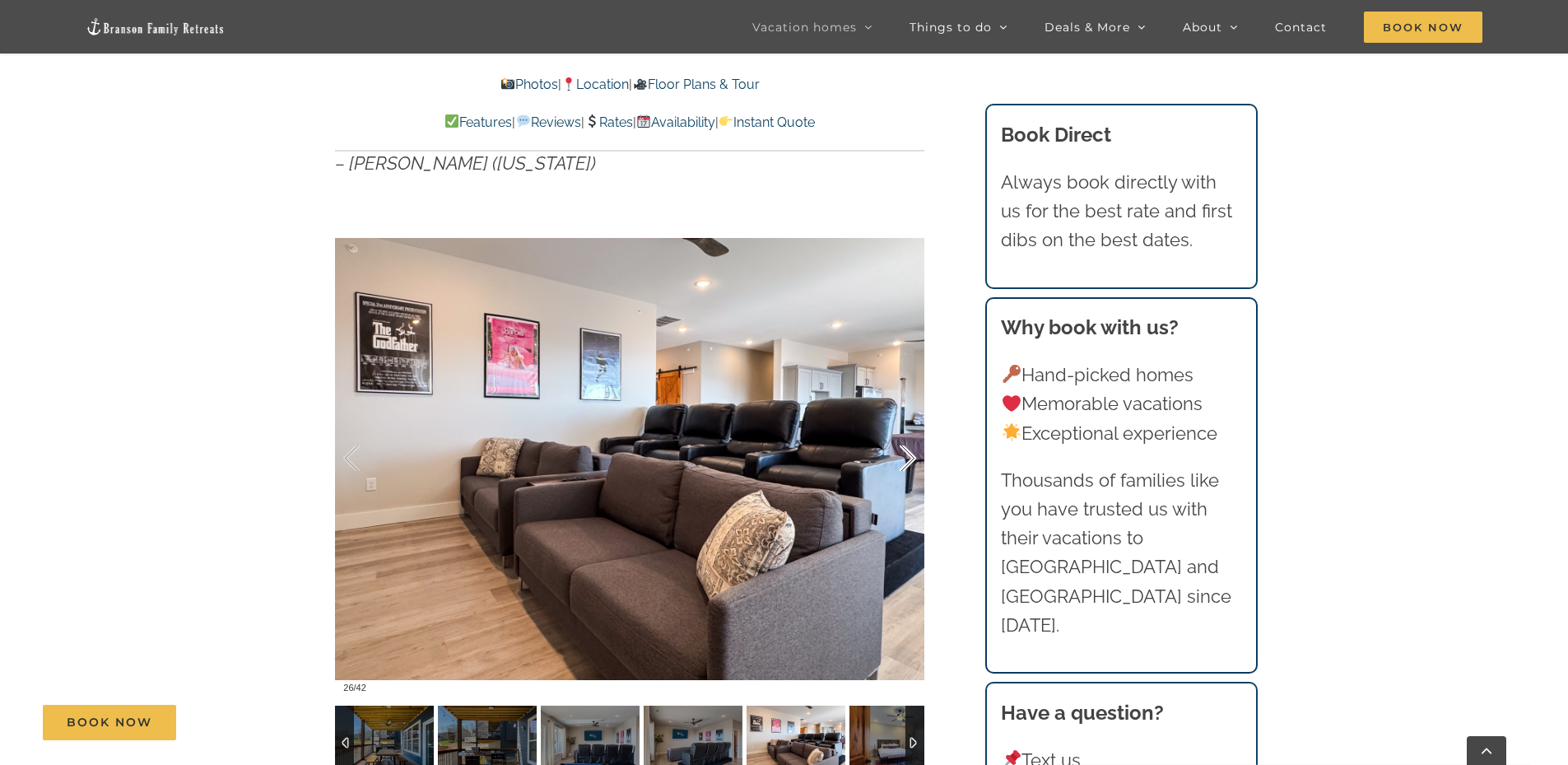
click at [904, 457] on div at bounding box center [890, 458] width 51 height 102
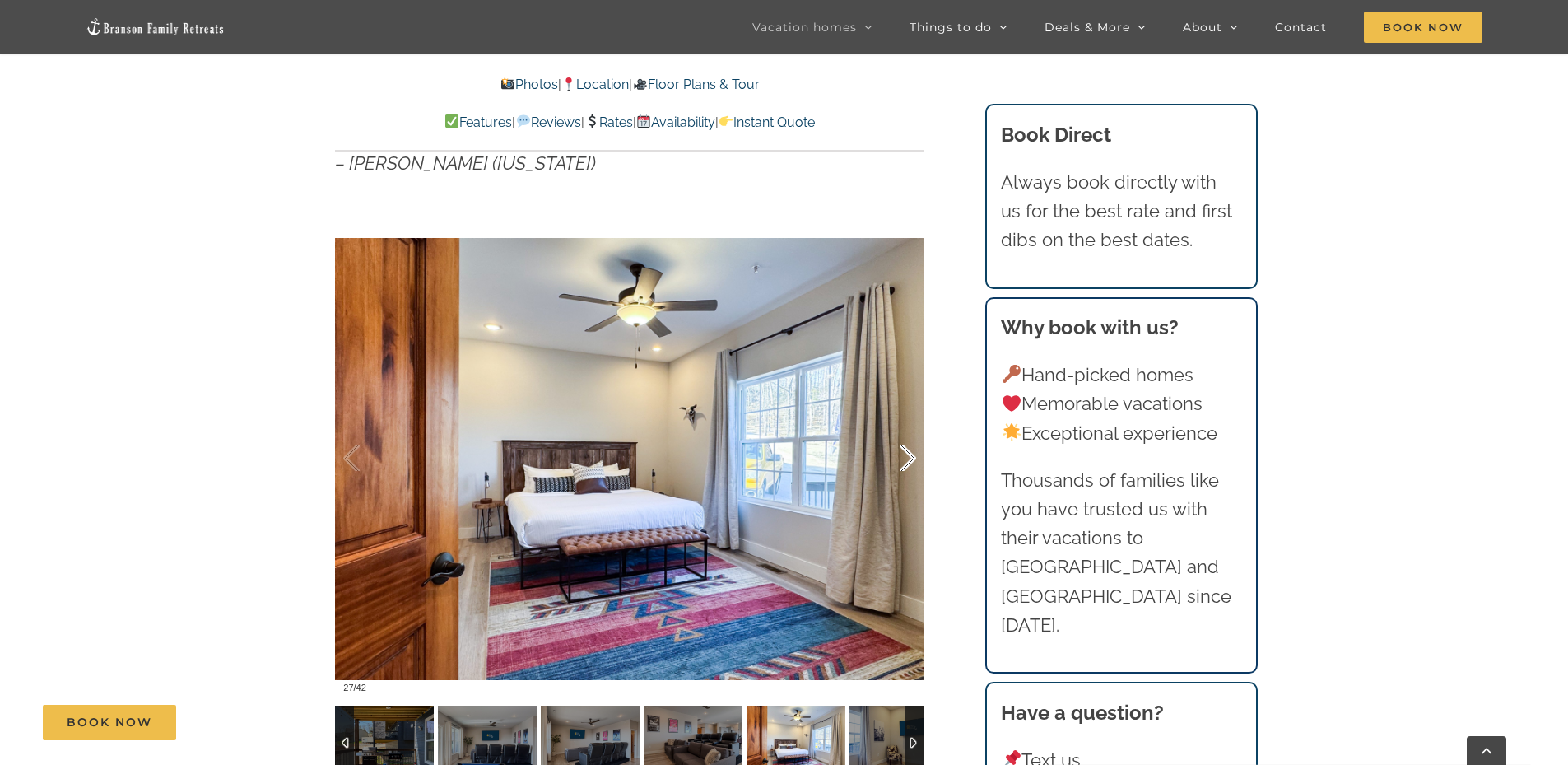
click at [904, 457] on div at bounding box center [890, 458] width 51 height 102
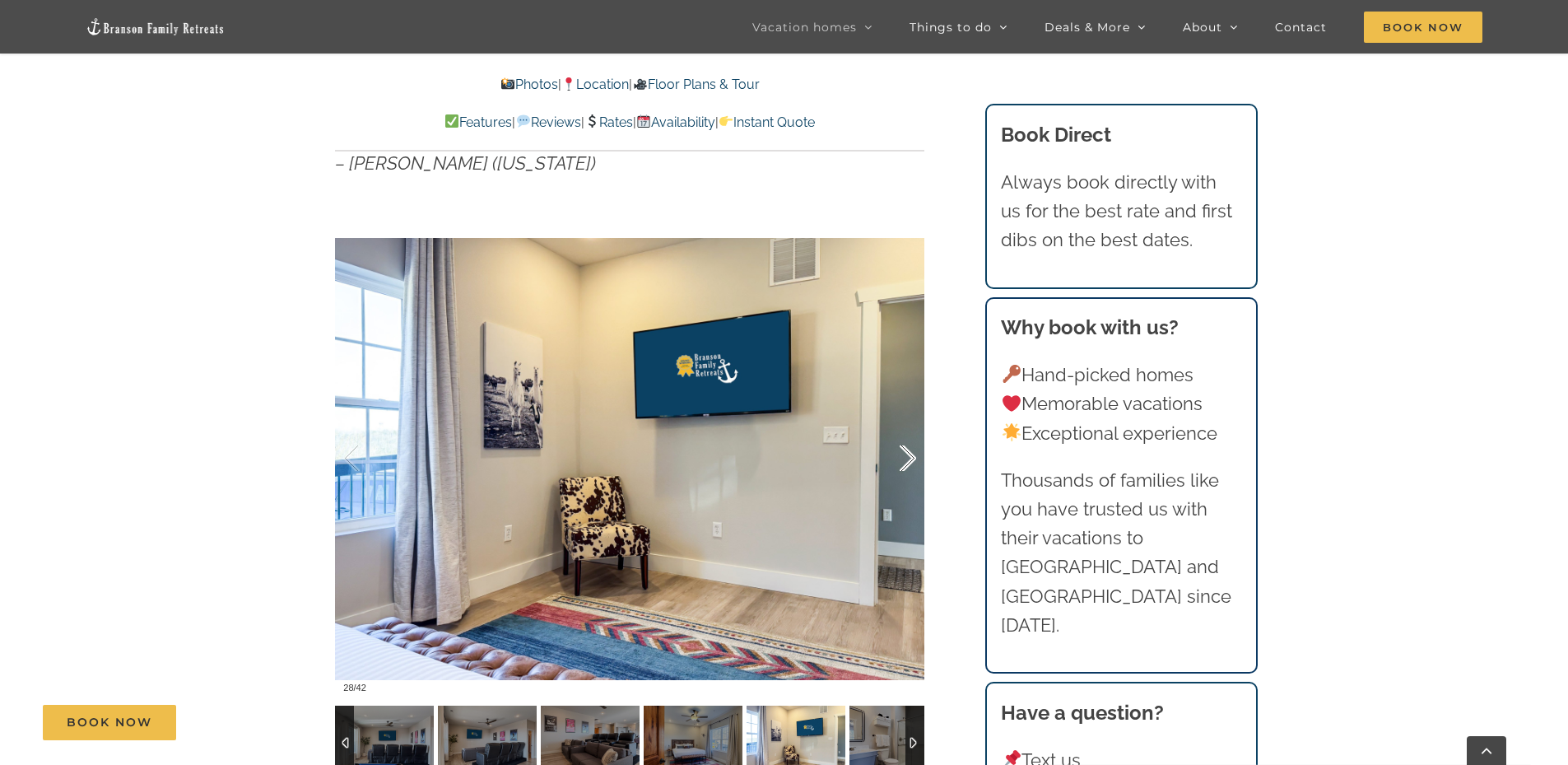
click at [904, 457] on div at bounding box center [890, 458] width 51 height 102
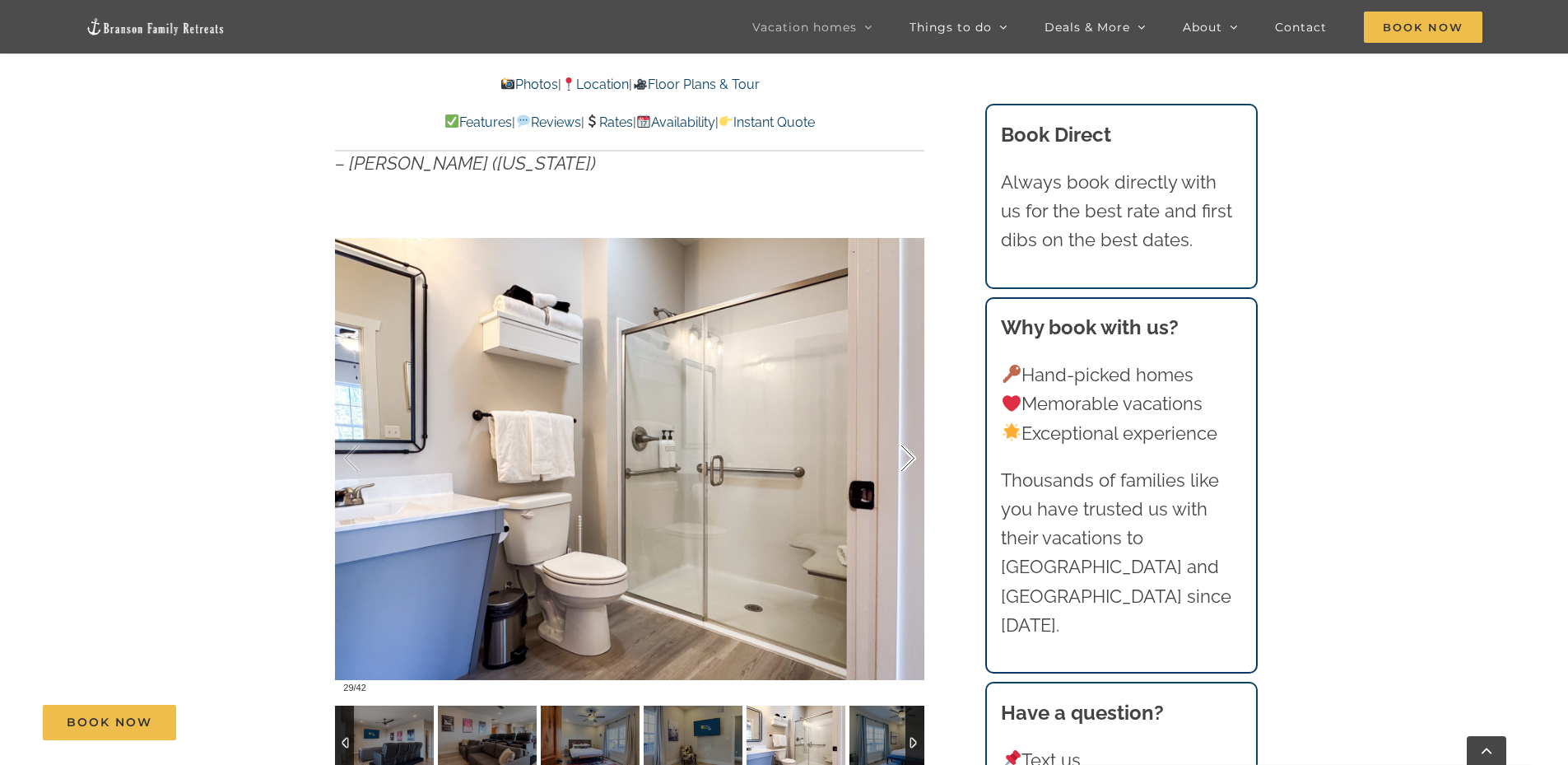
click at [904, 457] on div at bounding box center [890, 458] width 51 height 102
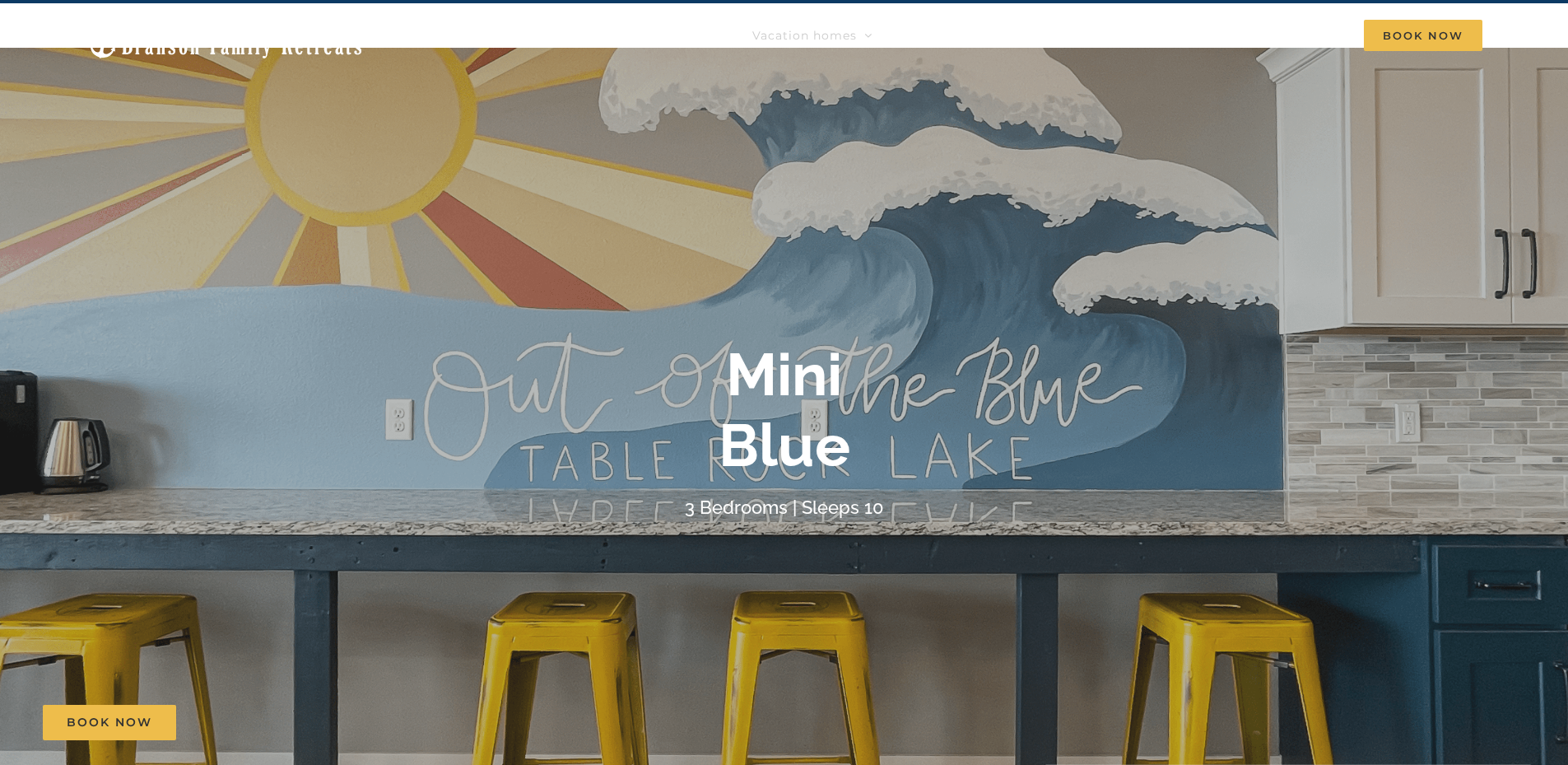
scroll to position [0, 0]
